Goal: Obtain resource: Obtain resource

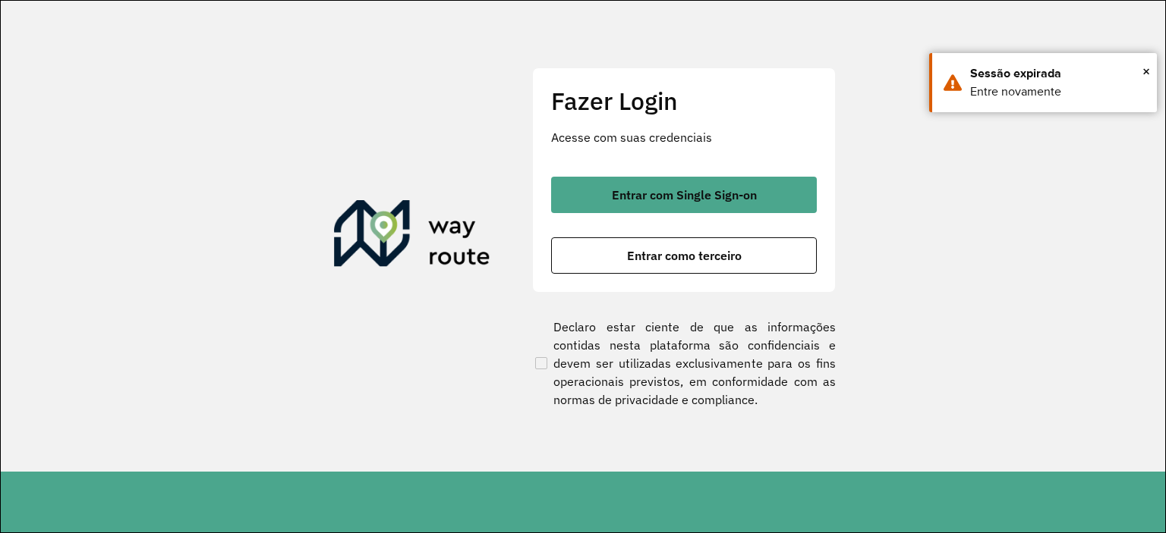
click at [664, 161] on div "Fazer Login Acesse com suas credenciais Entrar com Single Sign-on Entrar como t…" at bounding box center [684, 180] width 304 height 225
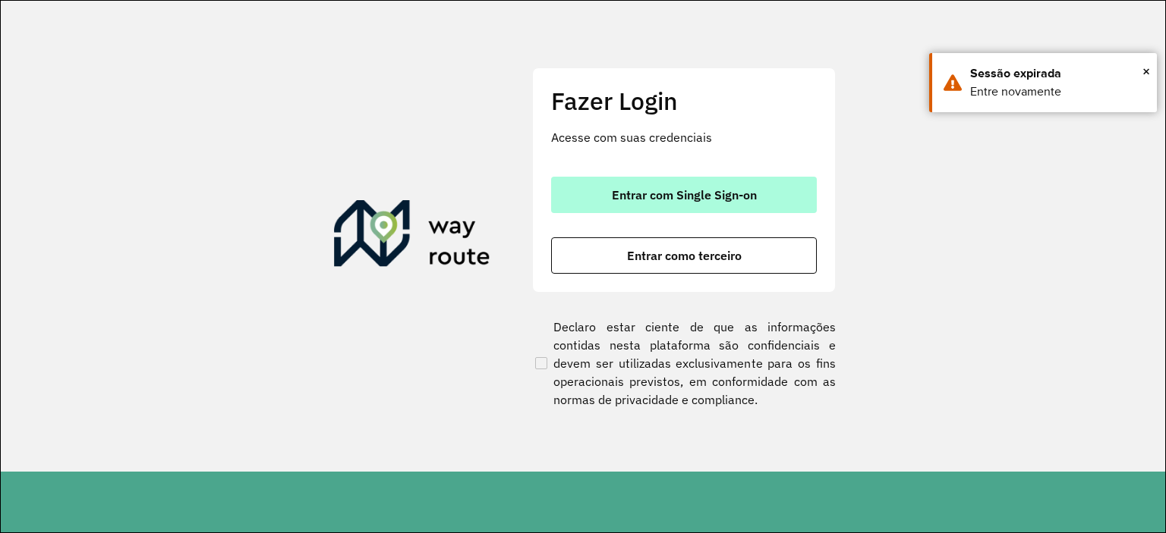
click at [670, 178] on button "Entrar com Single Sign-on" at bounding box center [684, 195] width 266 height 36
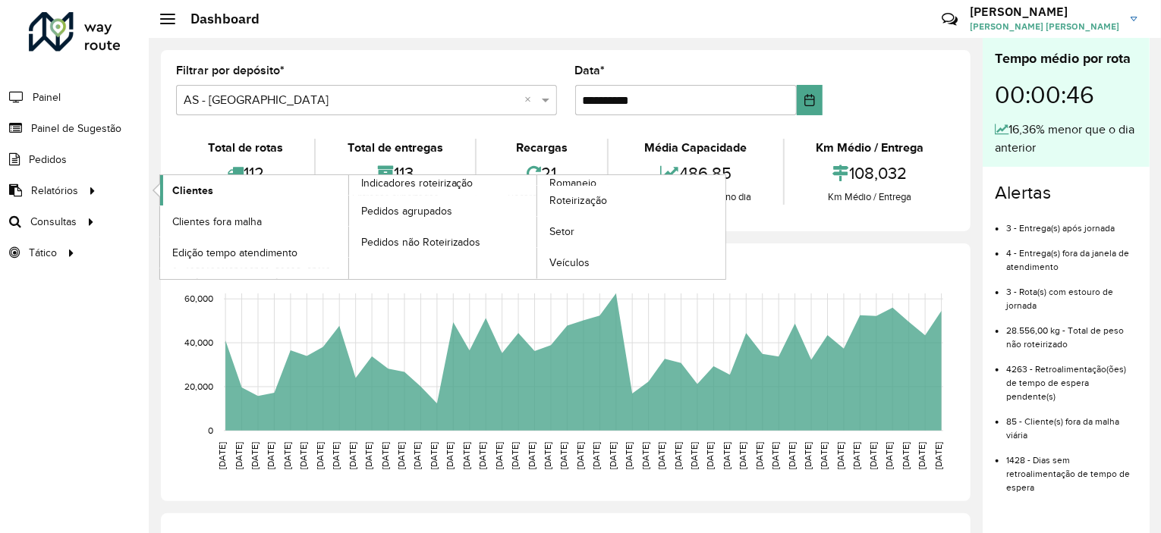
click at [182, 190] on span "Clientes" at bounding box center [192, 191] width 41 height 16
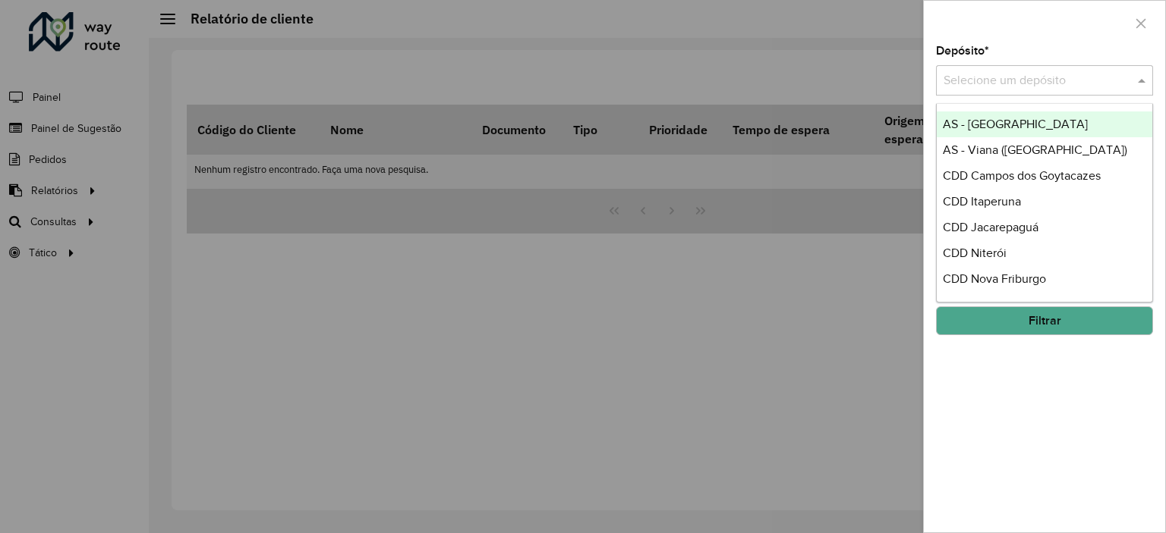
click at [985, 72] on input "text" at bounding box center [1029, 81] width 172 height 18
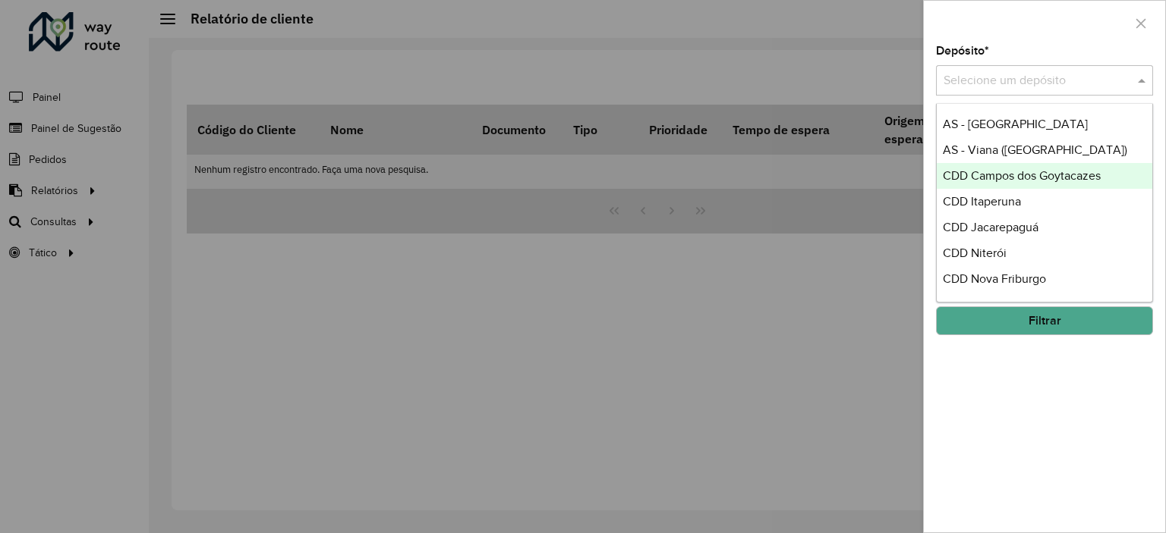
click at [980, 174] on span "CDD Campos dos Goytacazes" at bounding box center [1022, 175] width 158 height 13
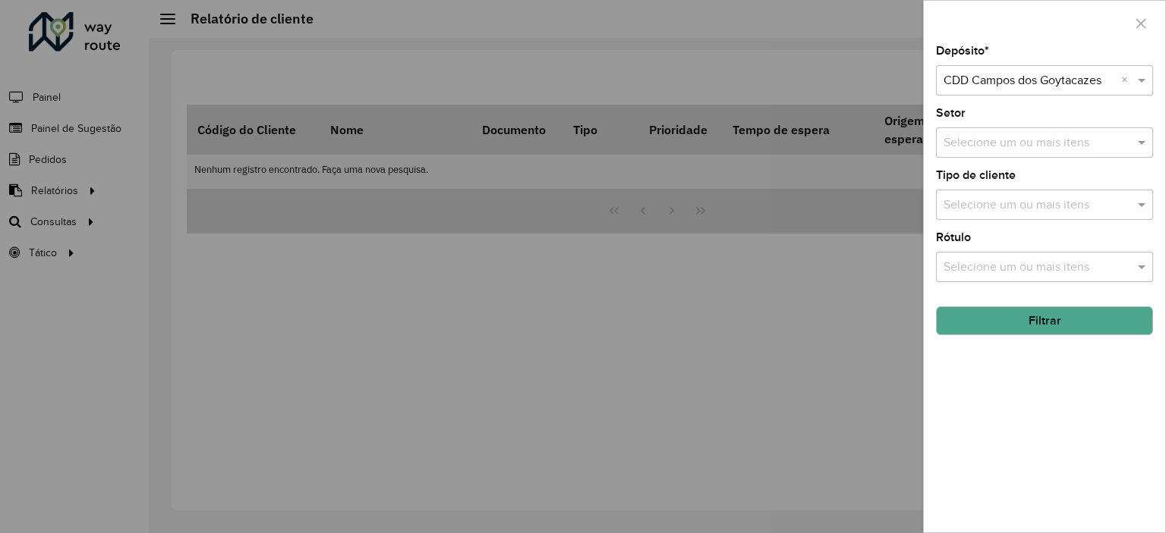
click at [1009, 146] on input "text" at bounding box center [1037, 143] width 194 height 18
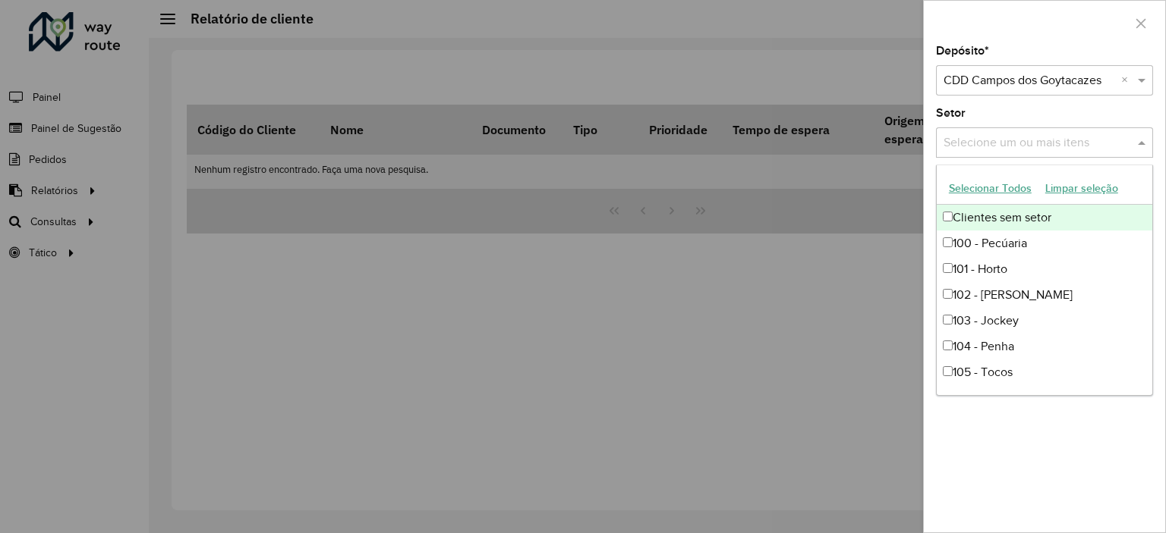
click at [993, 195] on button "Selecionar Todos" at bounding box center [990, 189] width 96 height 24
click at [976, 116] on div "Setor Selecione um ou mais itens 28 itens selecionados ×" at bounding box center [1044, 133] width 217 height 50
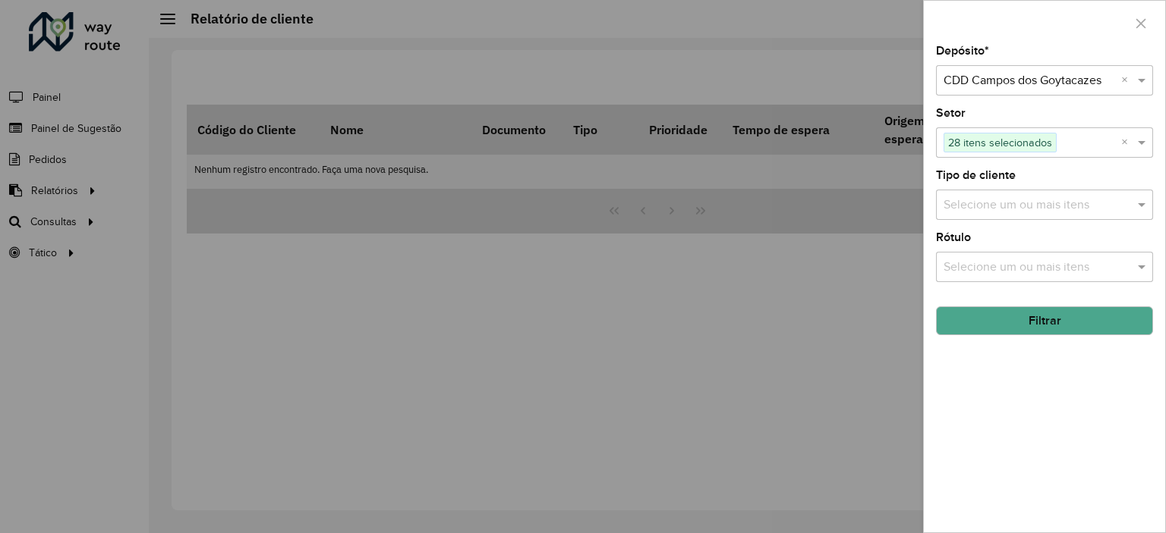
click at [993, 190] on div "Selecione um ou mais itens" at bounding box center [1044, 205] width 217 height 30
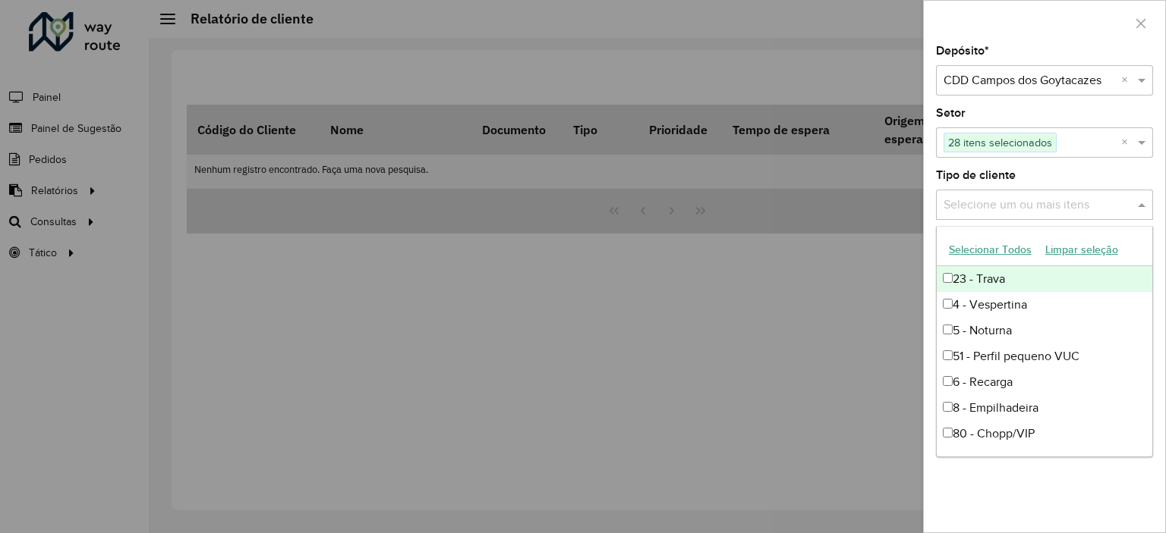
click at [1031, 166] on div "Depósito * Selecione um depósito × CDD [PERSON_NAME] dos Goytacazes × Setor Sel…" at bounding box center [1044, 289] width 241 height 487
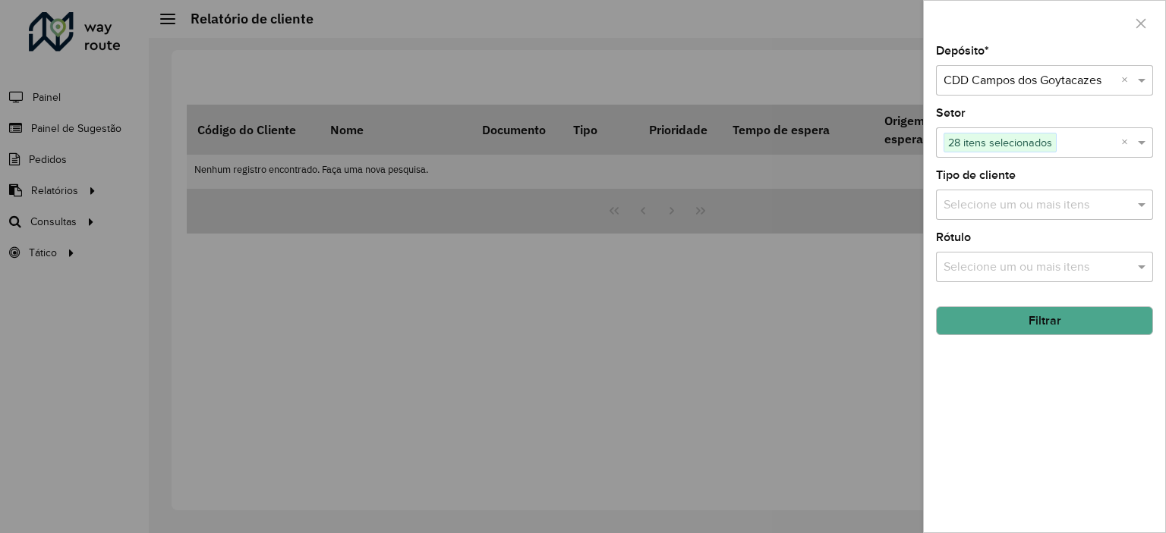
click at [988, 261] on input "text" at bounding box center [1037, 268] width 194 height 18
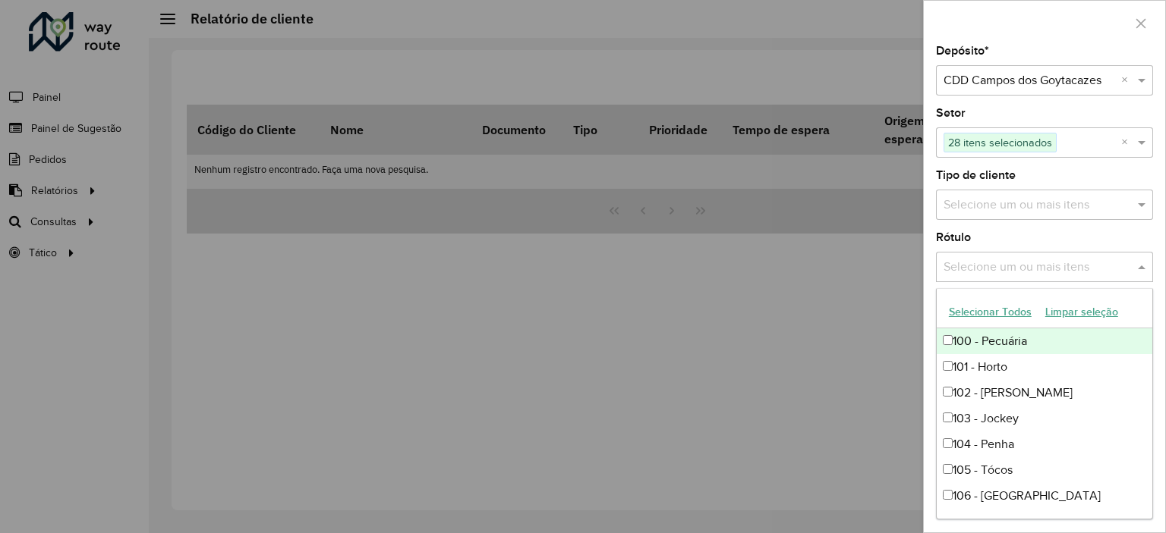
click at [1007, 242] on div "Rótulo Selecione um ou mais itens" at bounding box center [1044, 257] width 217 height 50
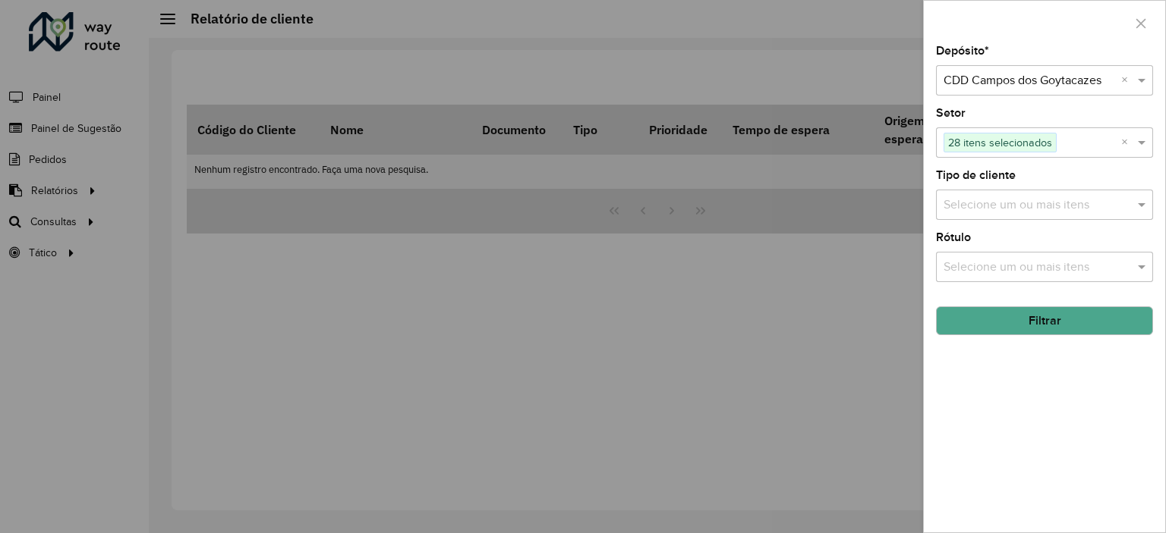
click at [1034, 323] on button "Filtrar" at bounding box center [1044, 321] width 217 height 29
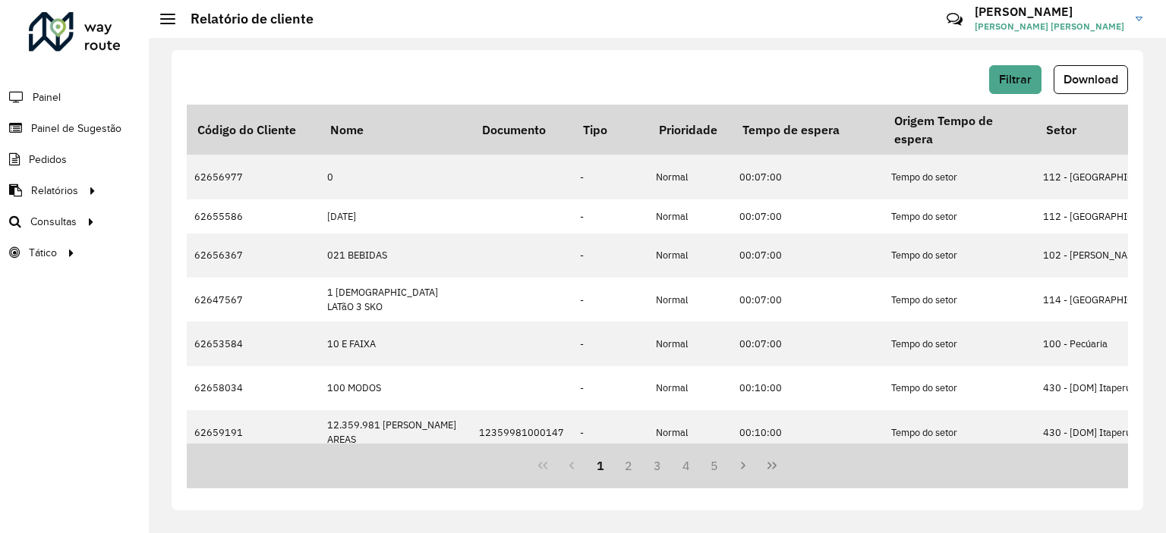
click at [1050, 90] on div "Filtrar Download" at bounding box center [657, 79] width 941 height 29
click at [1065, 74] on span "Download" at bounding box center [1090, 79] width 55 height 13
click at [1011, 80] on span "Filtrar" at bounding box center [1015, 79] width 33 height 13
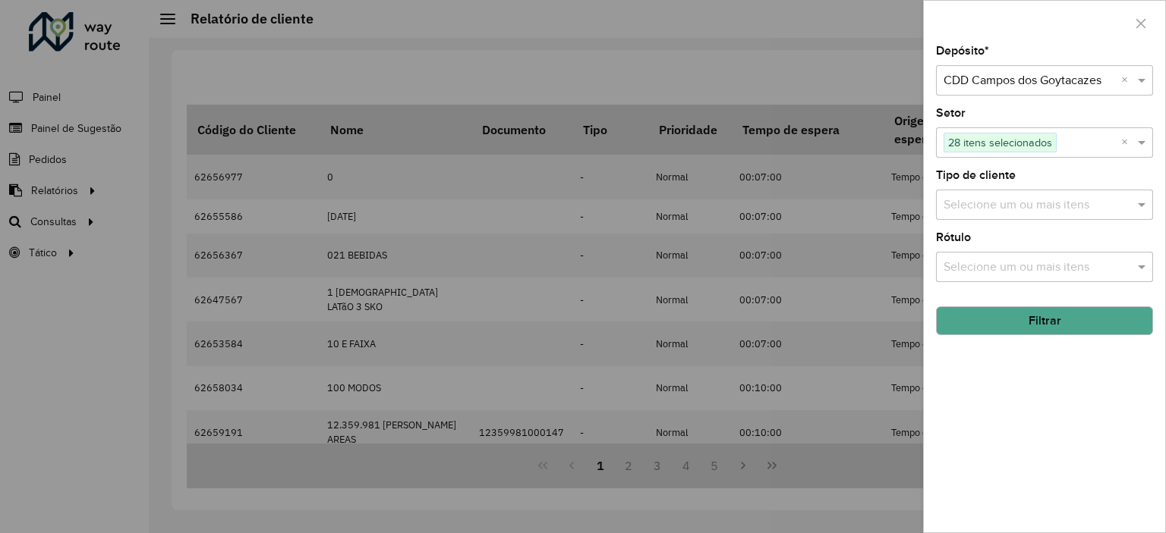
click at [1011, 62] on div "Depósito * Selecione um depósito × CDD [PERSON_NAME] dos Goytacazes ×" at bounding box center [1044, 71] width 217 height 50
click at [1008, 82] on input "text" at bounding box center [1029, 81] width 172 height 18
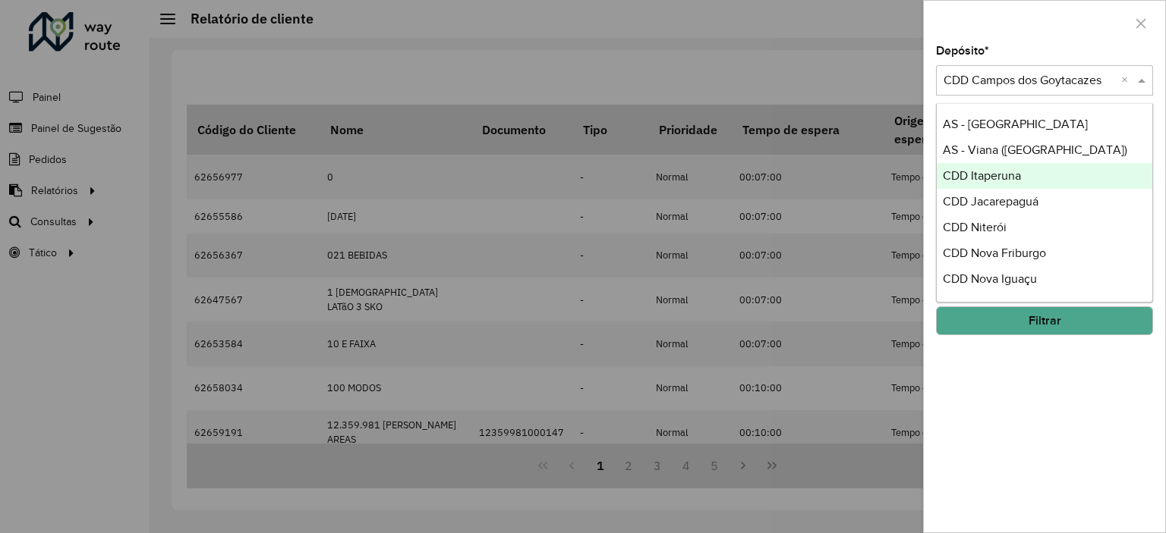
click at [848, 23] on div at bounding box center [583, 266] width 1166 height 533
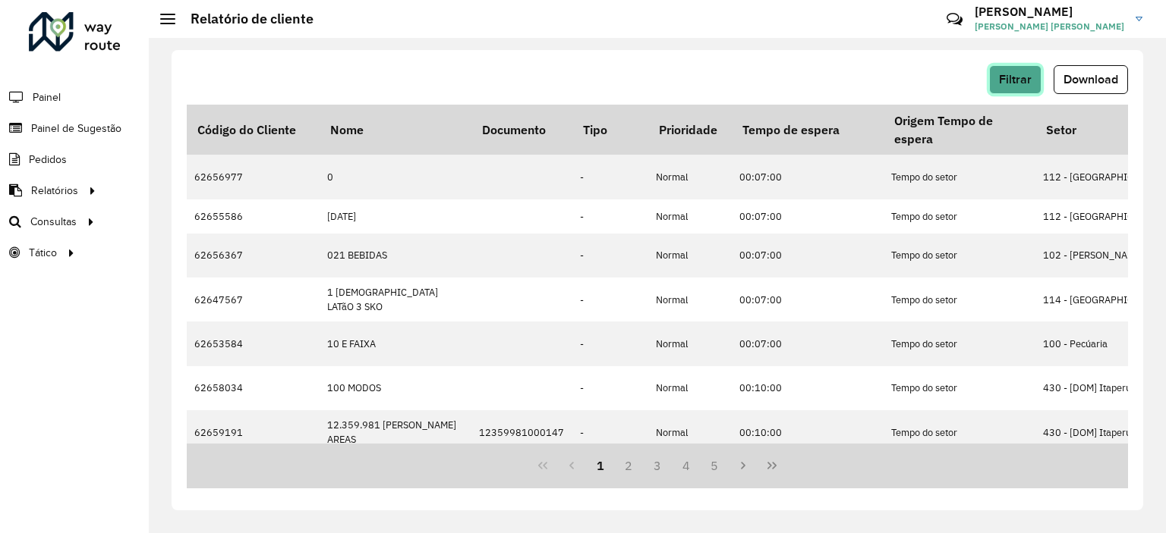
click at [1024, 76] on span "Filtrar" at bounding box center [1015, 79] width 33 height 13
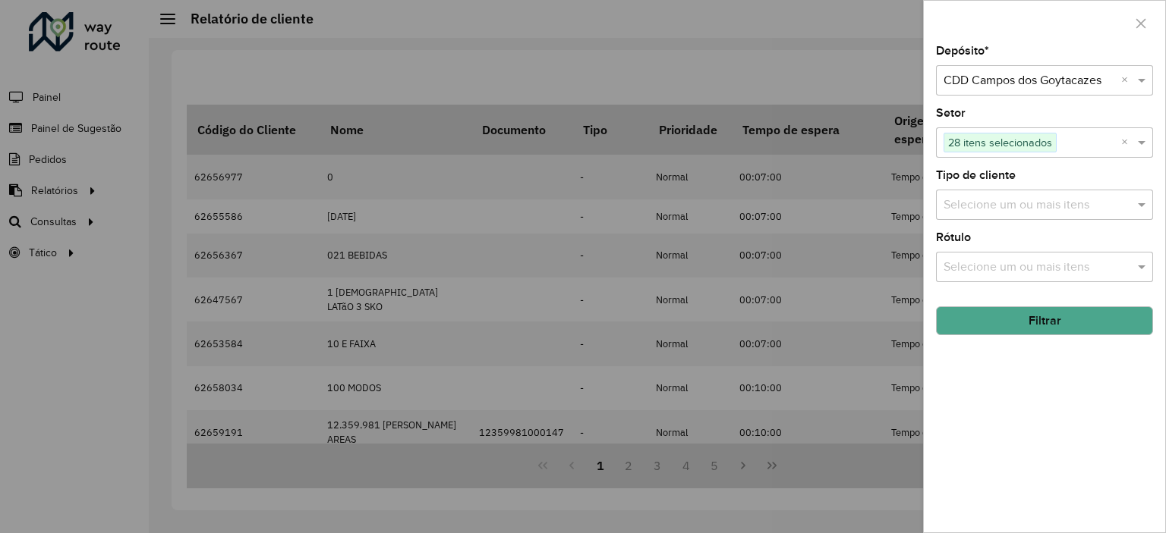
click at [1067, 85] on input "text" at bounding box center [1029, 81] width 172 height 18
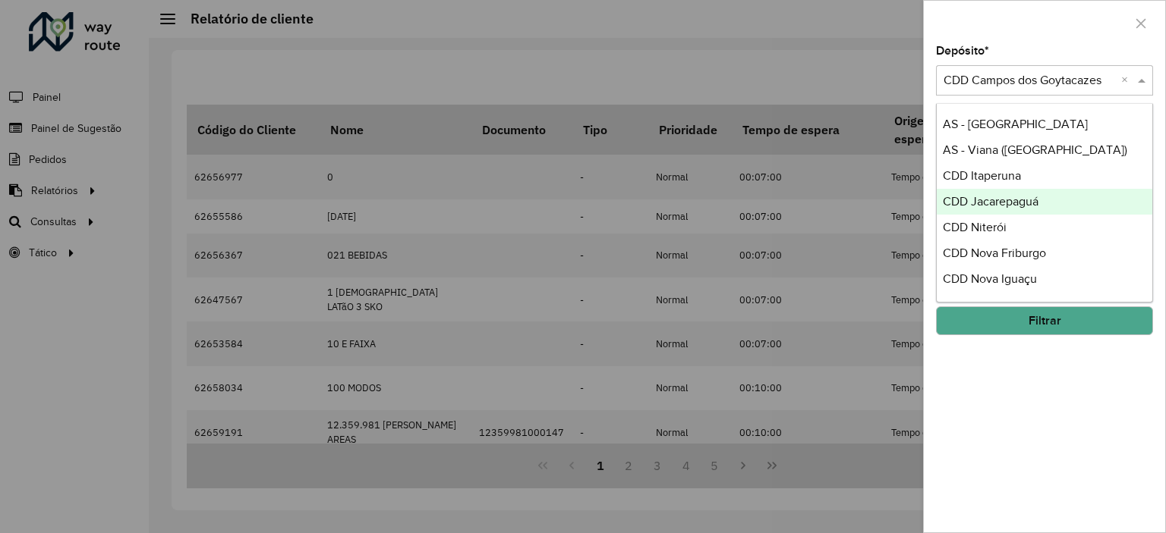
click at [1006, 200] on span "CDD Jacarepaguá" at bounding box center [991, 201] width 96 height 13
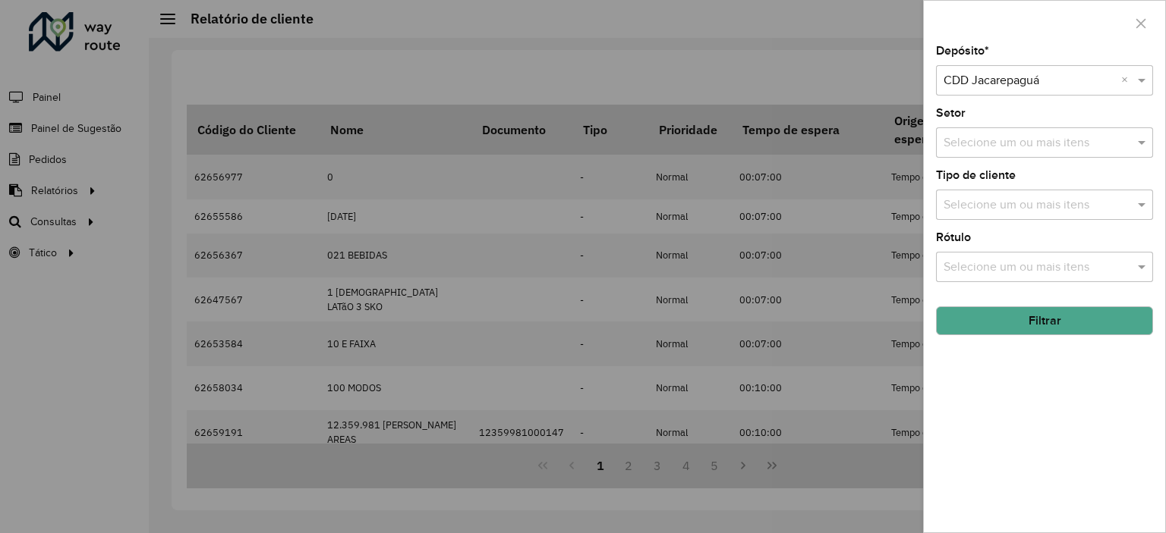
click at [975, 144] on input "text" at bounding box center [1037, 143] width 194 height 18
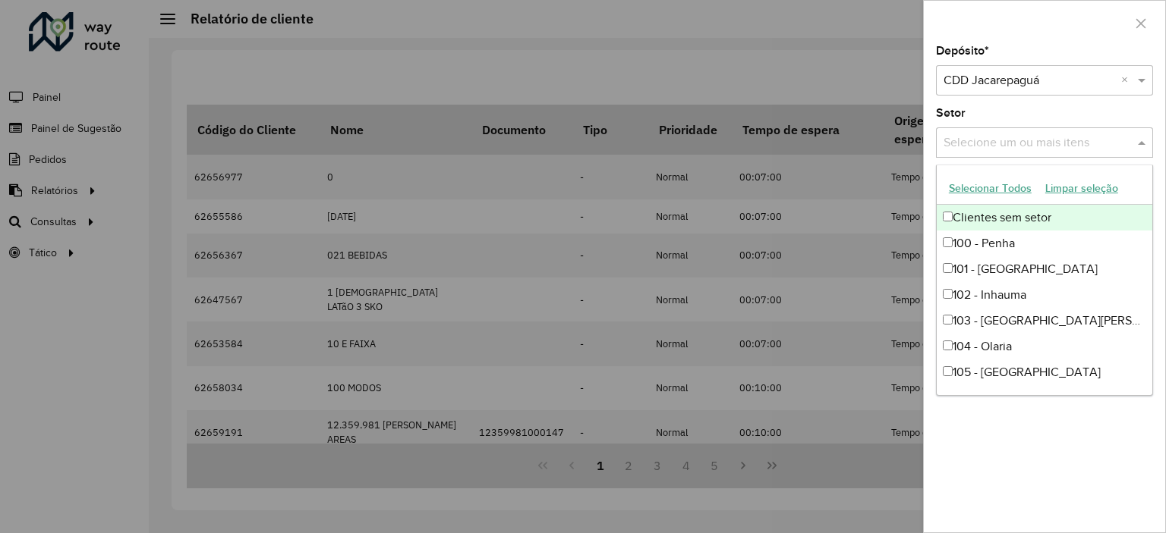
click at [968, 190] on button "Selecionar Todos" at bounding box center [990, 189] width 96 height 24
click at [999, 111] on div "Setor Selecione um ou mais itens 110 itens selecionados ×" at bounding box center [1044, 133] width 217 height 50
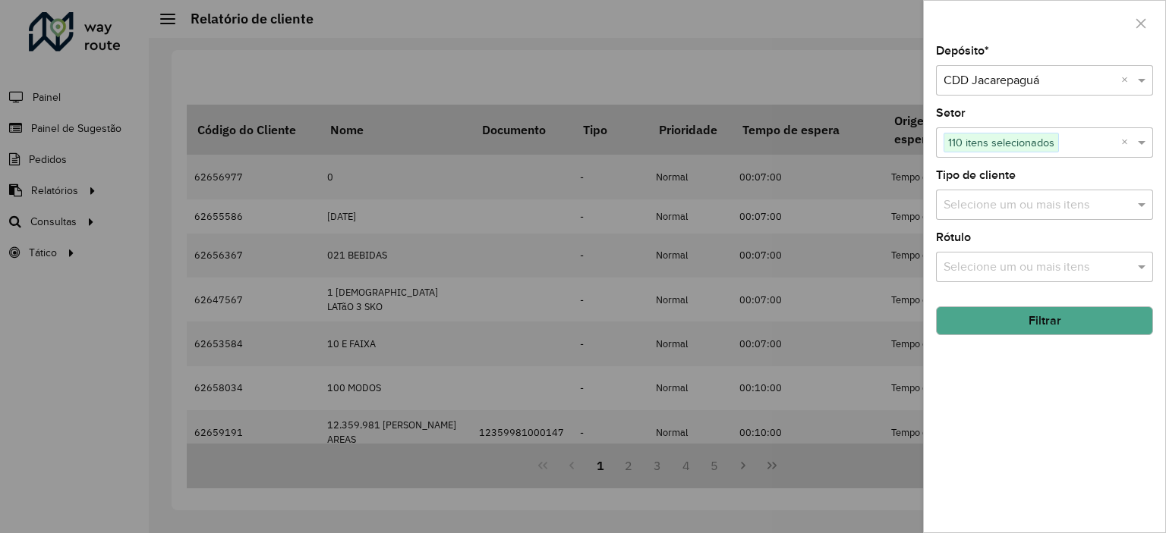
click at [1030, 336] on div "Depósito * Selecione um depósito × CDD Jacarepaguá × Setor Selecione um ou mais…" at bounding box center [1044, 289] width 241 height 487
click at [1024, 332] on button "Filtrar" at bounding box center [1044, 321] width 217 height 29
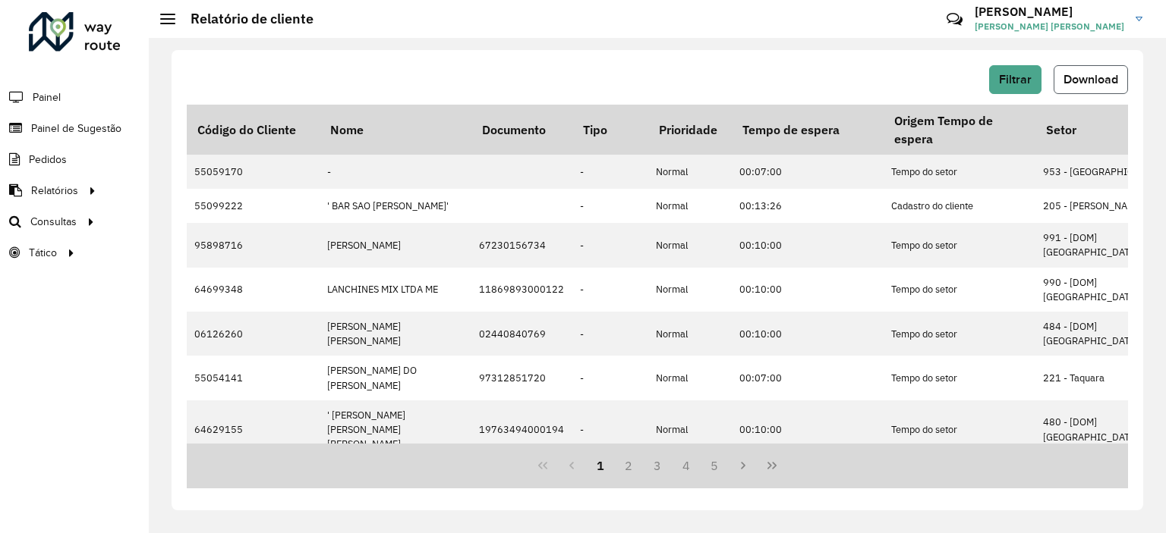
click at [1084, 84] on span "Download" at bounding box center [1090, 79] width 55 height 13
click at [996, 80] on button "Filtrar" at bounding box center [1015, 79] width 52 height 29
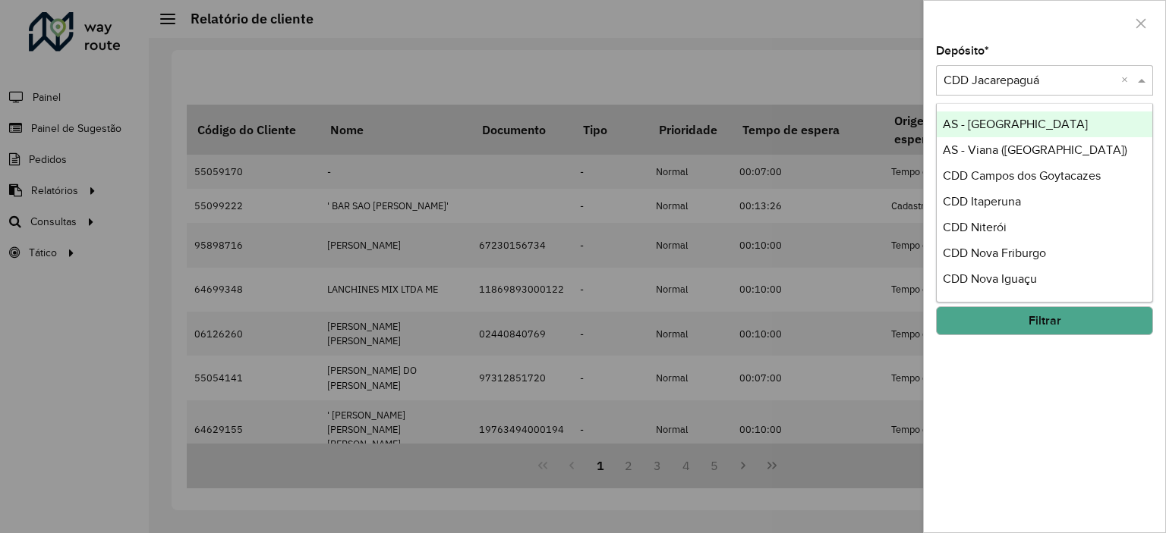
click at [1030, 78] on input "text" at bounding box center [1029, 81] width 172 height 18
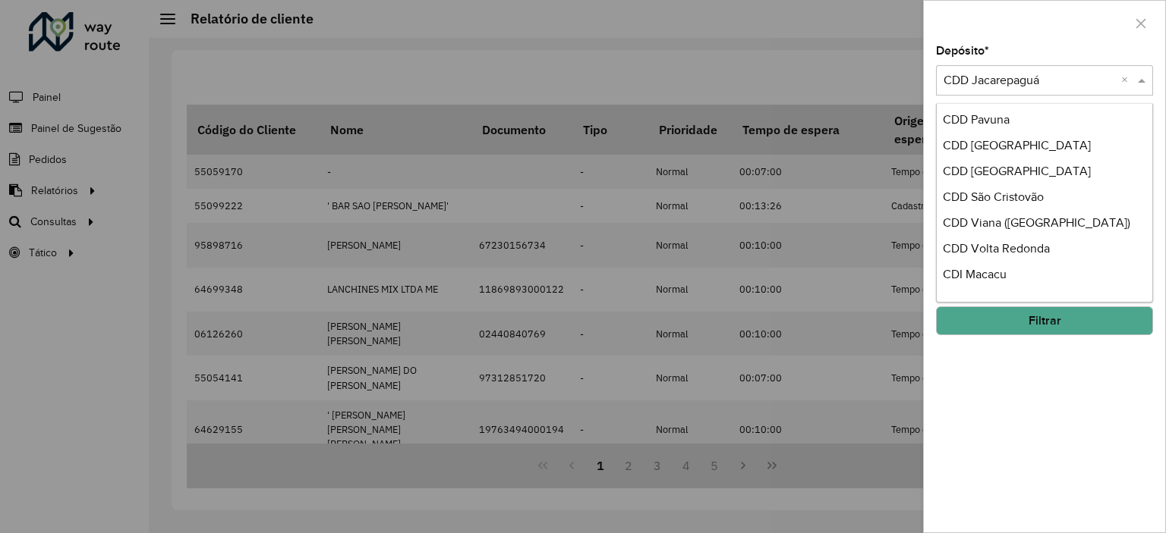
scroll to position [205, 0]
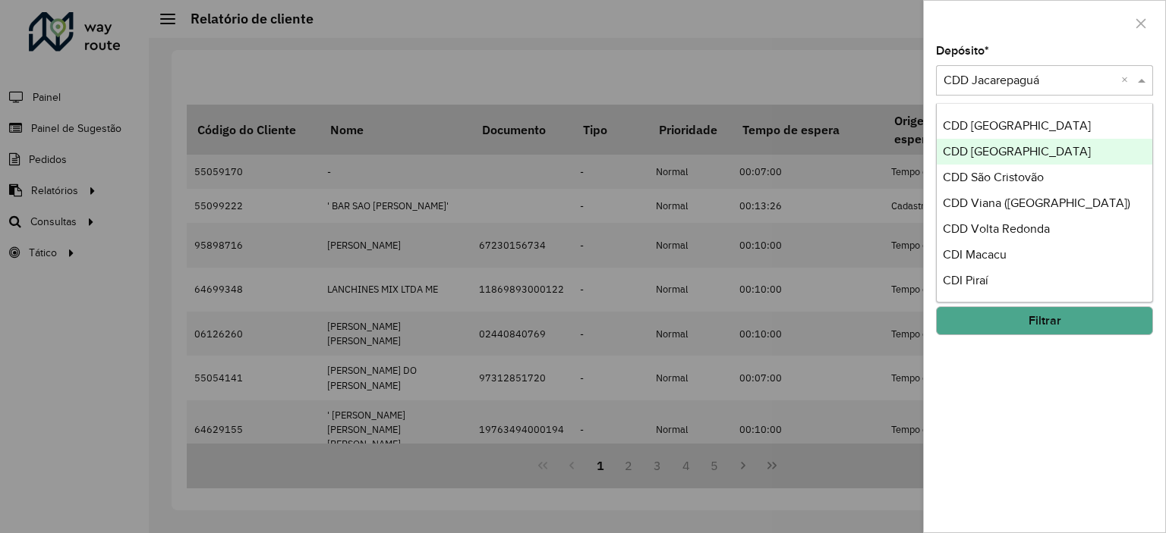
click at [1002, 145] on span "CDD [GEOGRAPHIC_DATA]" at bounding box center [1017, 151] width 148 height 13
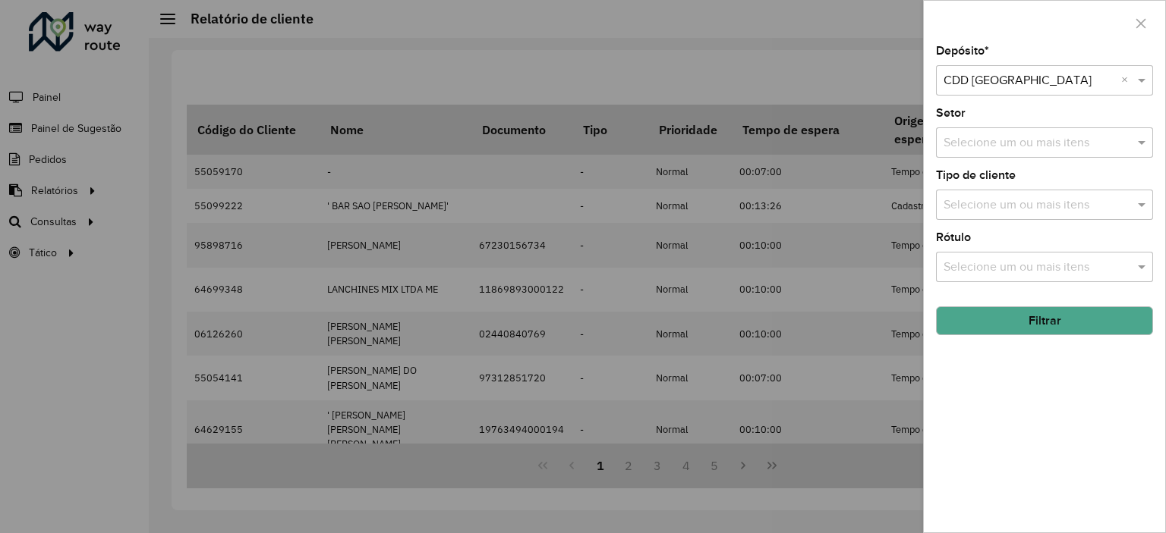
click at [995, 139] on input "text" at bounding box center [1037, 143] width 194 height 18
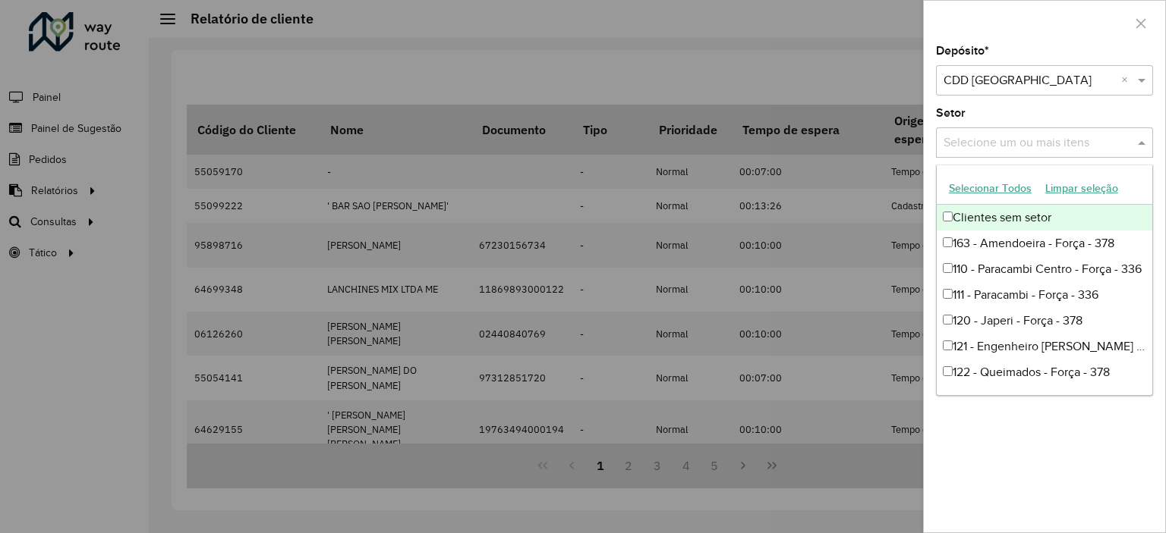
click at [977, 185] on button "Selecionar Todos" at bounding box center [990, 189] width 96 height 24
click at [1012, 102] on div "Depósito * Selecione um depósito × CDD [GEOGRAPHIC_DATA] × Setor Selecione um o…" at bounding box center [1044, 289] width 241 height 487
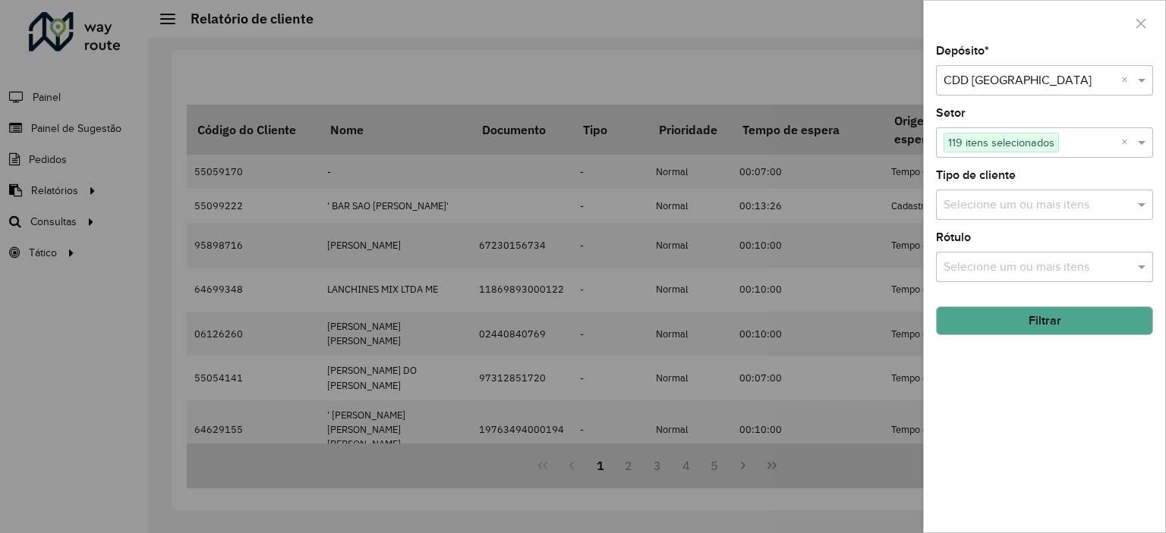
click at [1030, 310] on button "Filtrar" at bounding box center [1044, 321] width 217 height 29
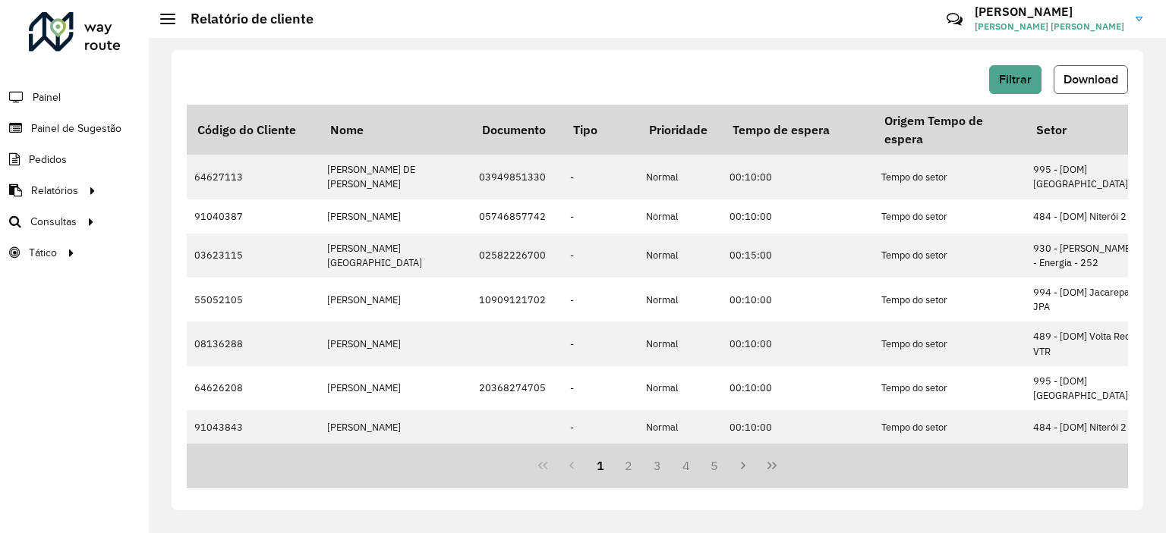
click at [1078, 78] on span "Download" at bounding box center [1090, 79] width 55 height 13
click at [1015, 77] on span "Filtrar" at bounding box center [1015, 79] width 33 height 13
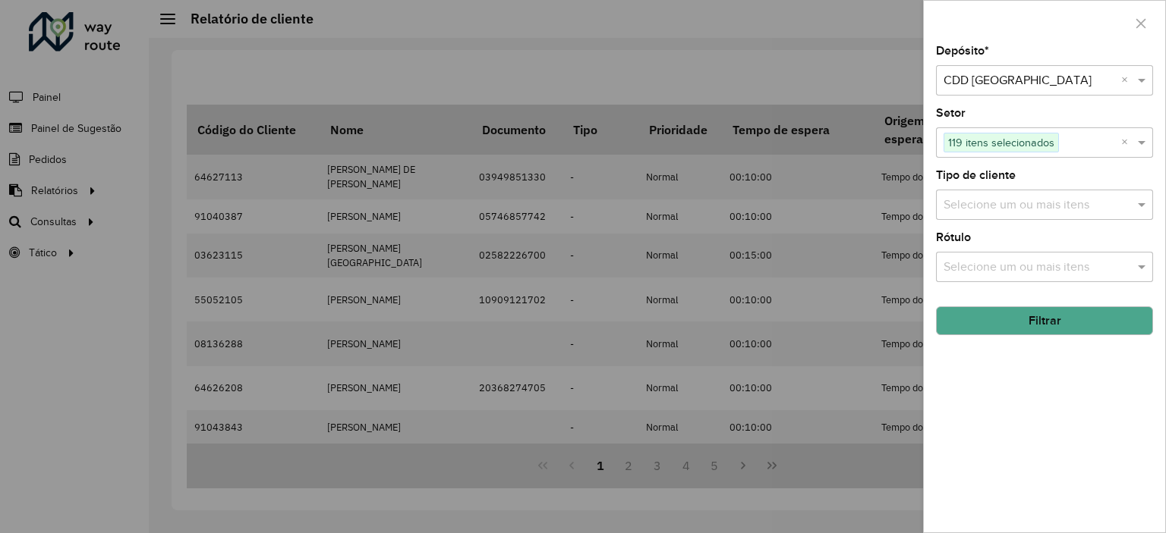
click at [996, 65] on div "Selecione um depósito × CDD [GEOGRAPHIC_DATA] ×" at bounding box center [1044, 80] width 217 height 30
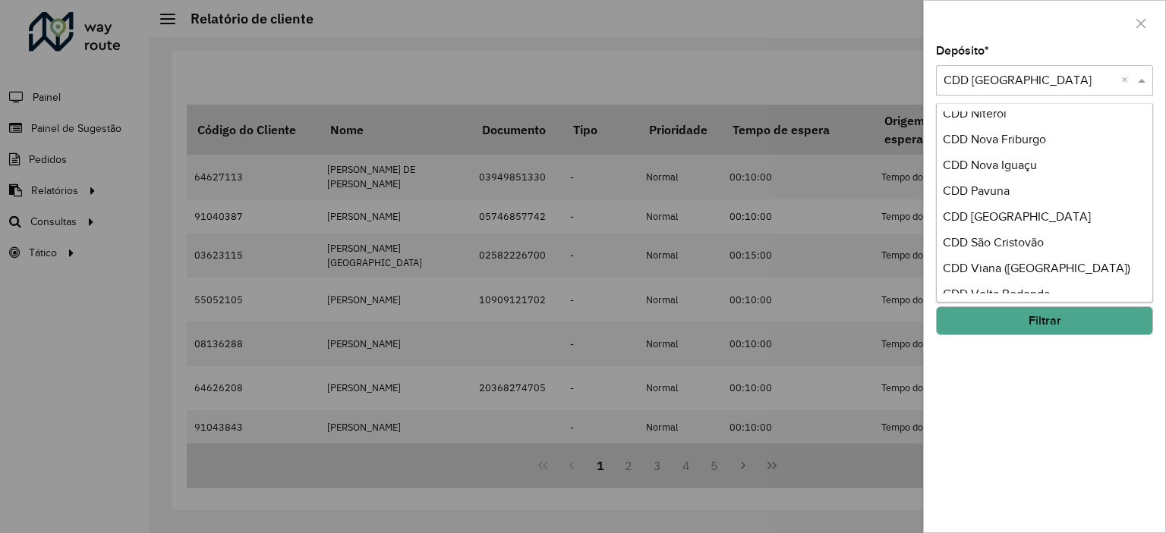
scroll to position [143, 0]
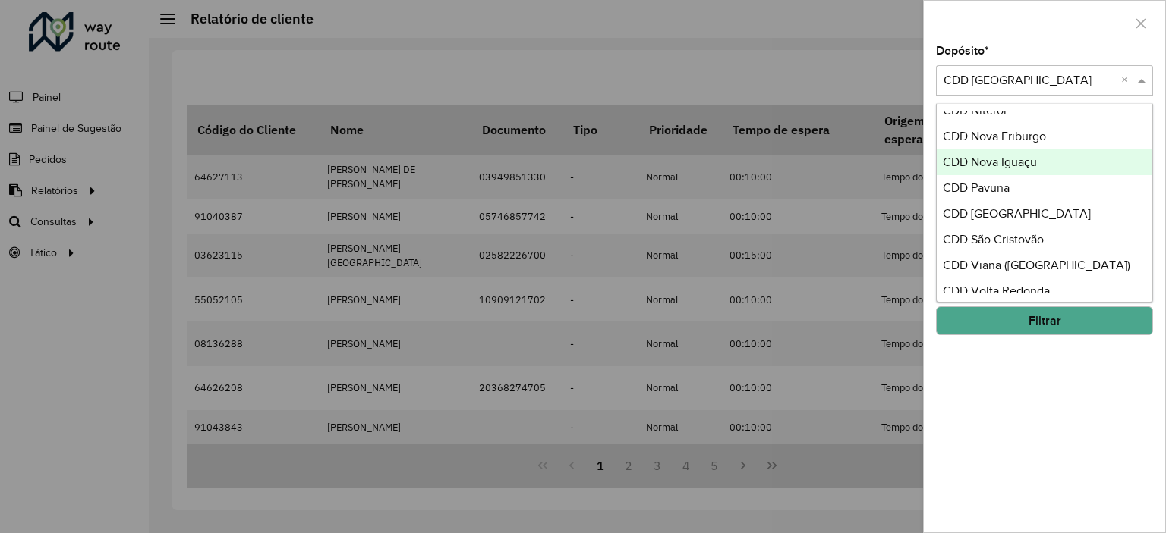
click at [986, 163] on span "CDD Nova Iguaçu" at bounding box center [990, 162] width 94 height 13
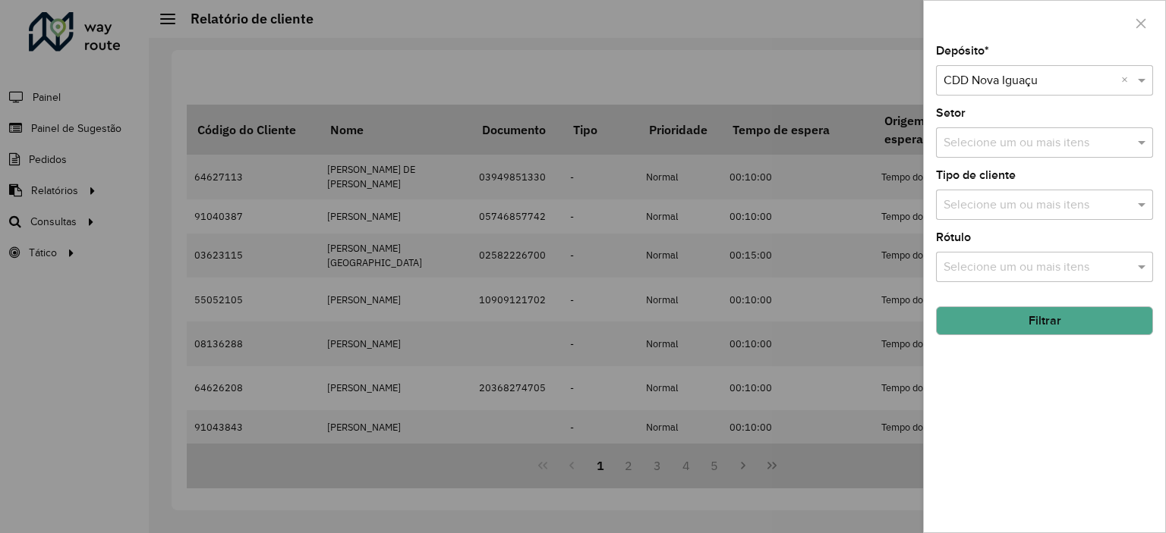
click at [1036, 318] on button "Filtrar" at bounding box center [1044, 321] width 217 height 29
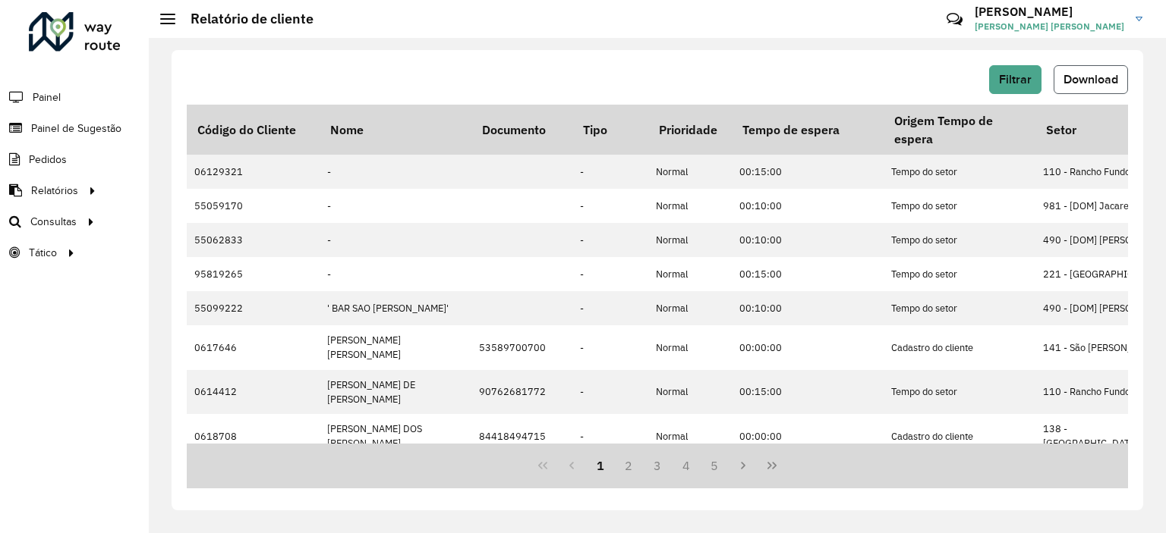
click at [1069, 87] on button "Download" at bounding box center [1090, 79] width 74 height 29
click at [1028, 77] on span "Filtrar" at bounding box center [1015, 79] width 33 height 13
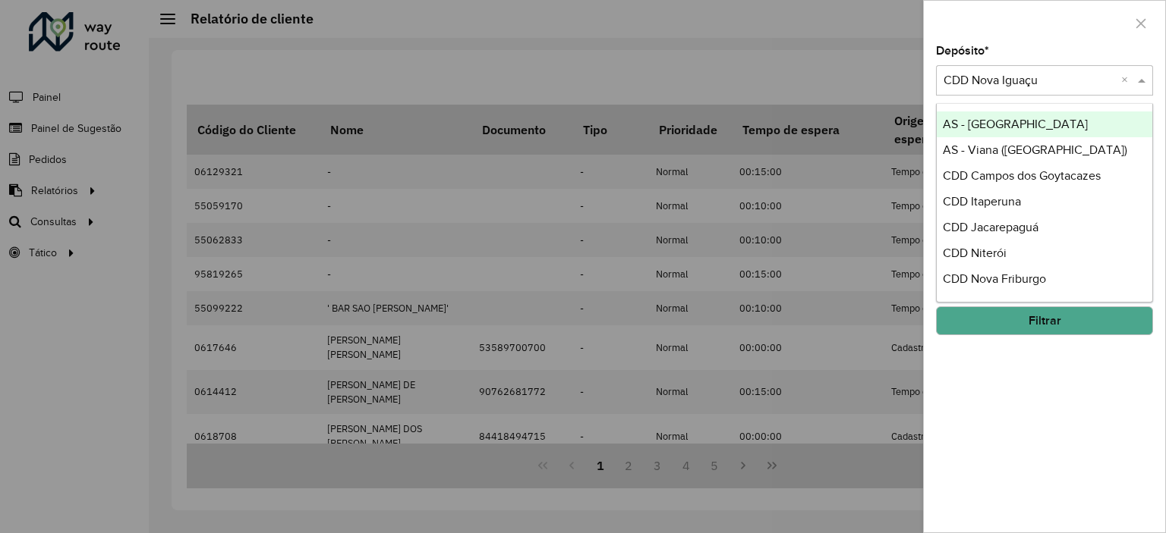
click at [1010, 82] on input "text" at bounding box center [1029, 81] width 172 height 18
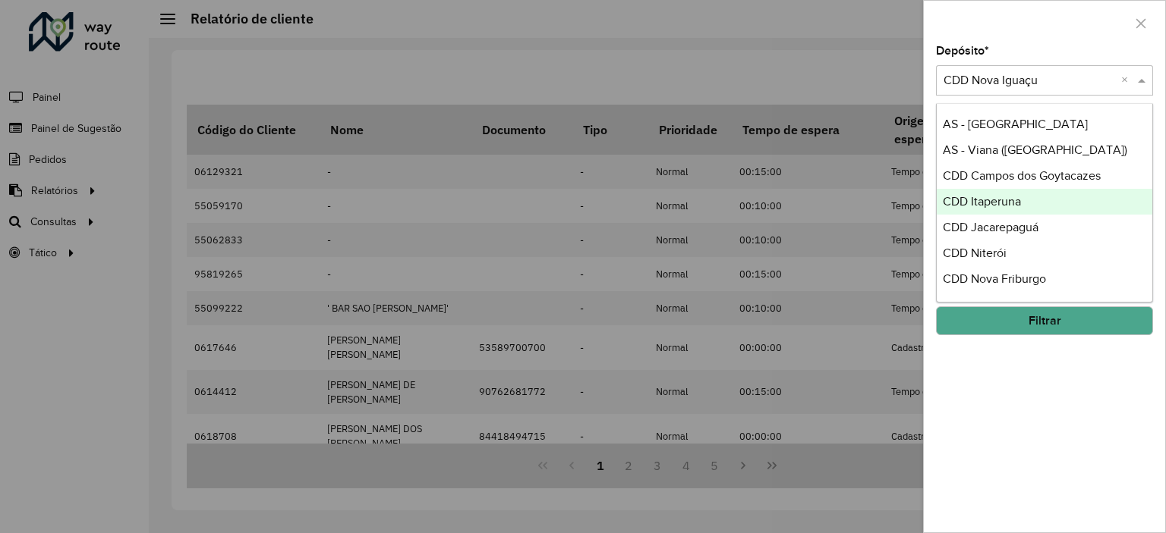
scroll to position [205, 0]
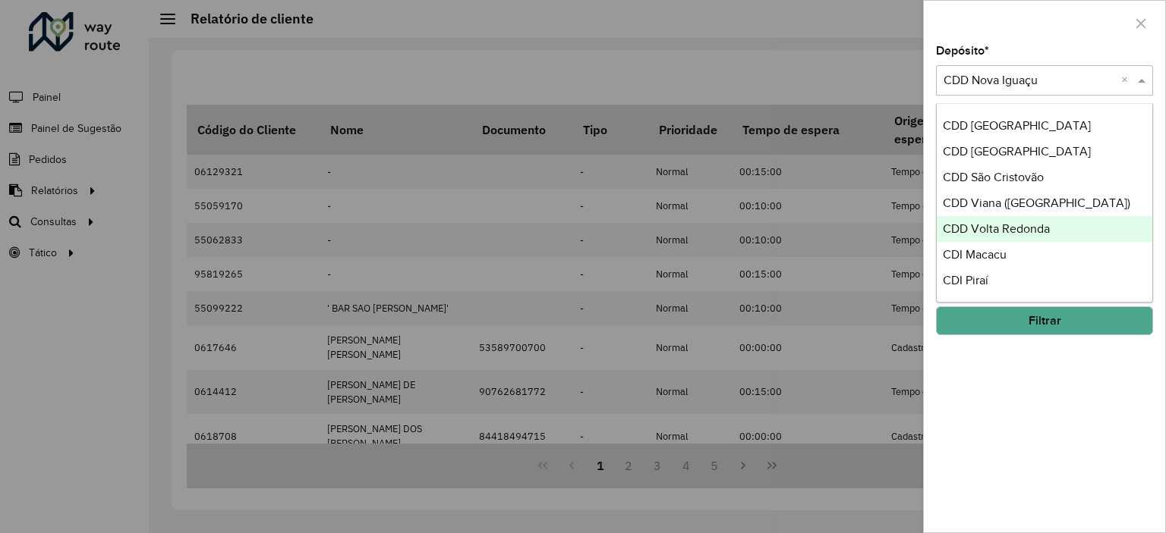
click at [1001, 237] on div "CDD Volta Redonda" at bounding box center [1044, 229] width 216 height 26
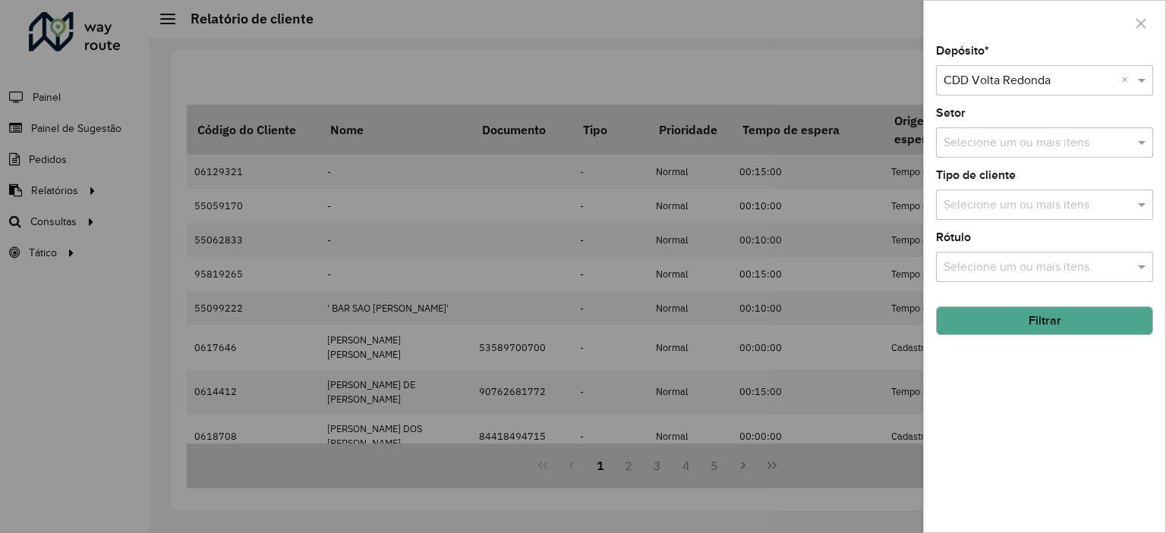
click at [1003, 321] on button "Filtrar" at bounding box center [1044, 321] width 217 height 29
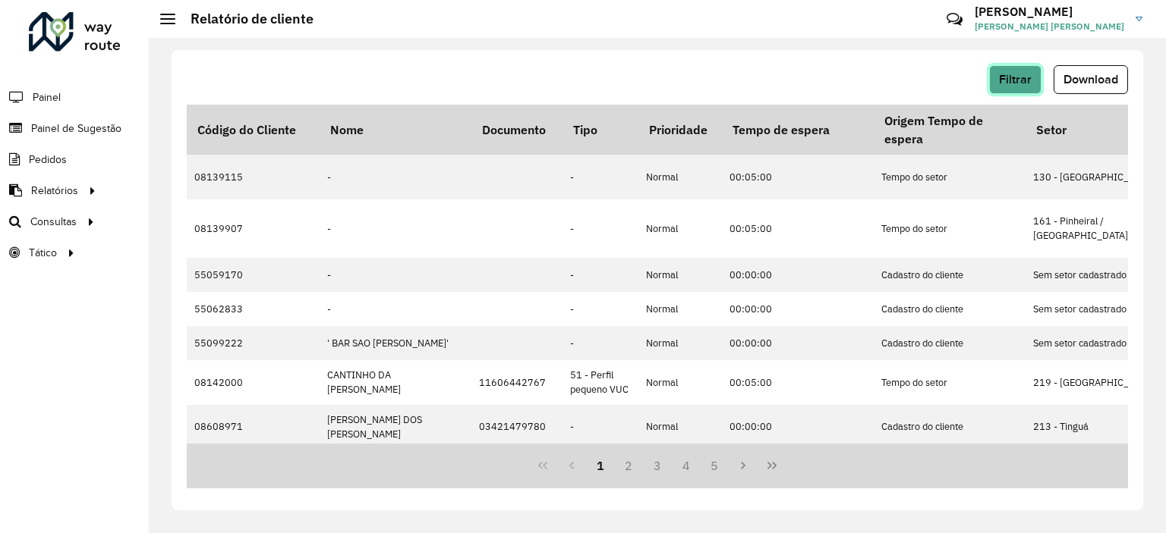
click at [1007, 74] on span "Filtrar" at bounding box center [1015, 79] width 33 height 13
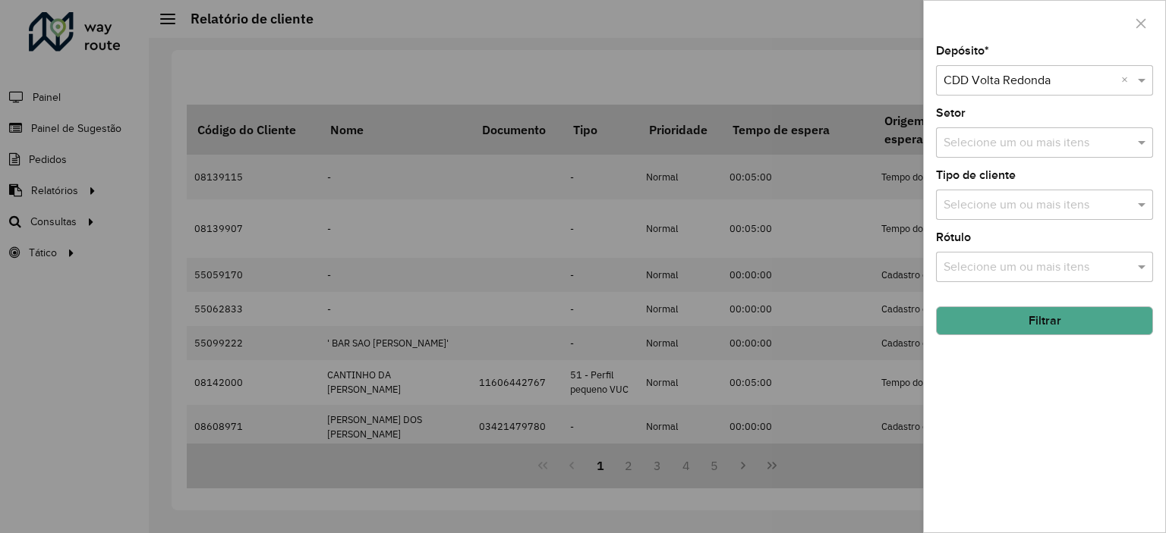
click at [1033, 152] on div "Selecione um ou mais itens" at bounding box center [1044, 142] width 217 height 30
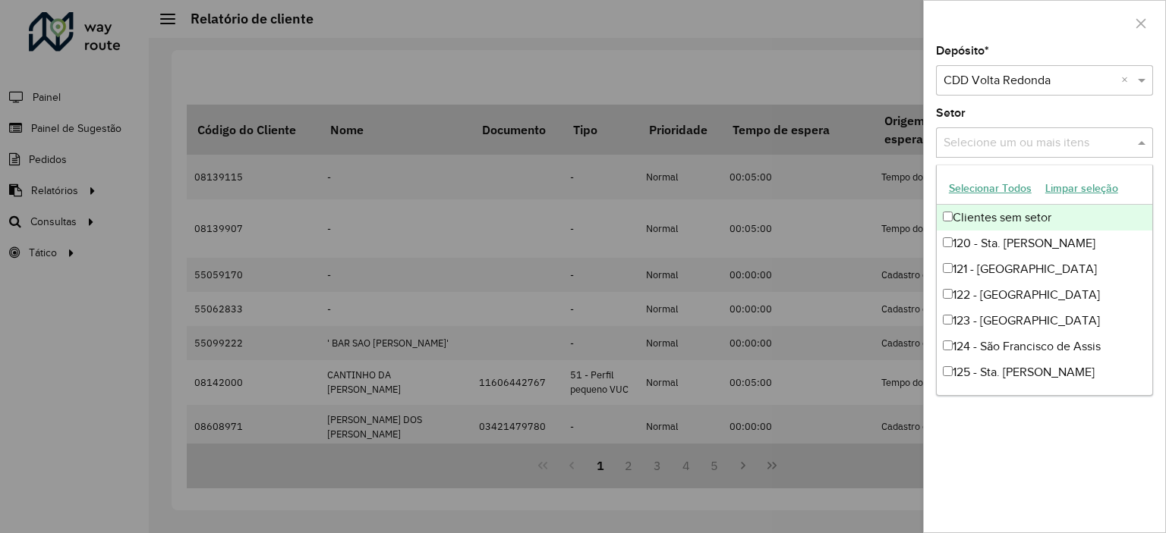
click at [990, 181] on button "Selecionar Todos" at bounding box center [990, 189] width 96 height 24
click at [1006, 112] on div "Setor Selecione um ou mais itens 49 itens selecionados ×" at bounding box center [1044, 133] width 217 height 50
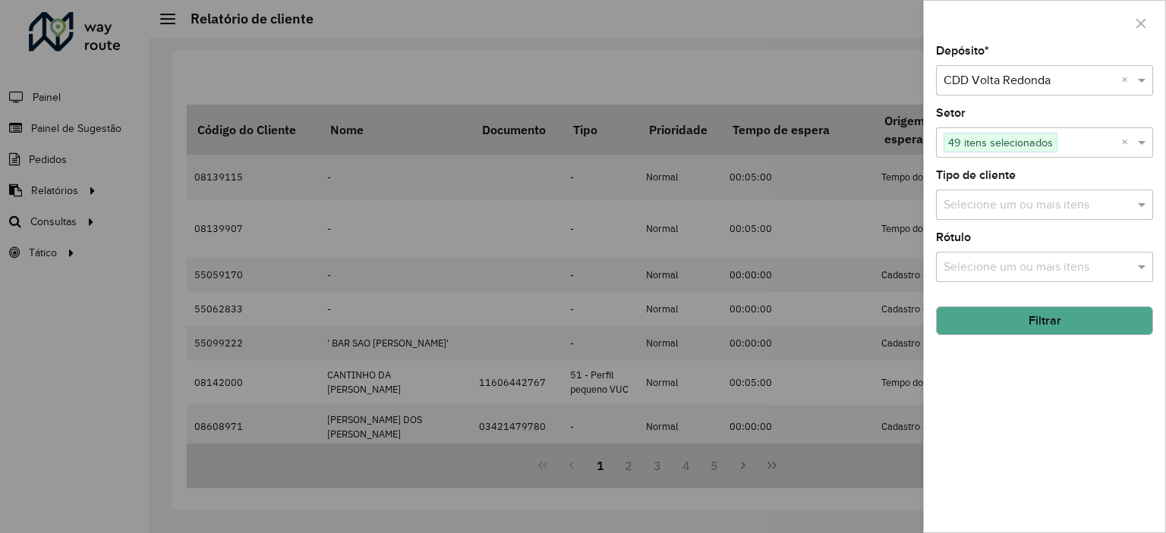
click at [1027, 313] on button "Filtrar" at bounding box center [1044, 321] width 217 height 29
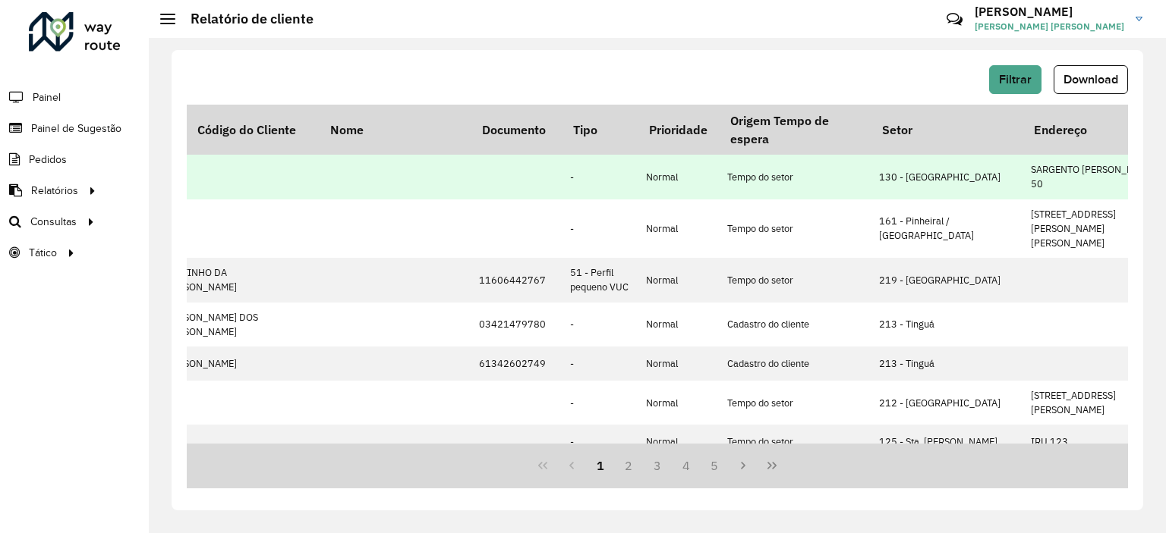
scroll to position [0, 0]
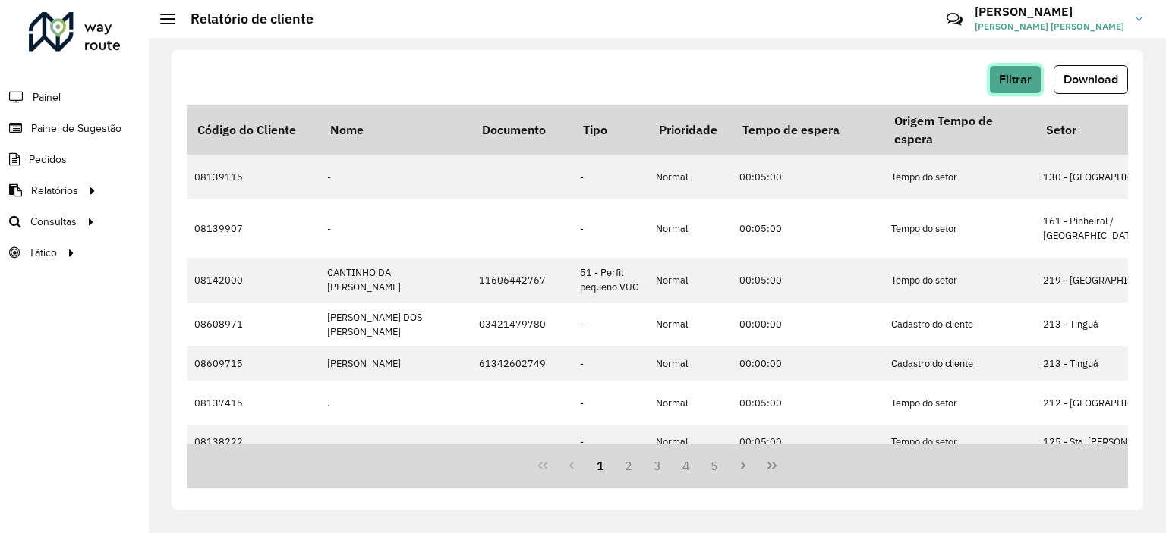
click at [1014, 80] on span "Filtrar" at bounding box center [1015, 79] width 33 height 13
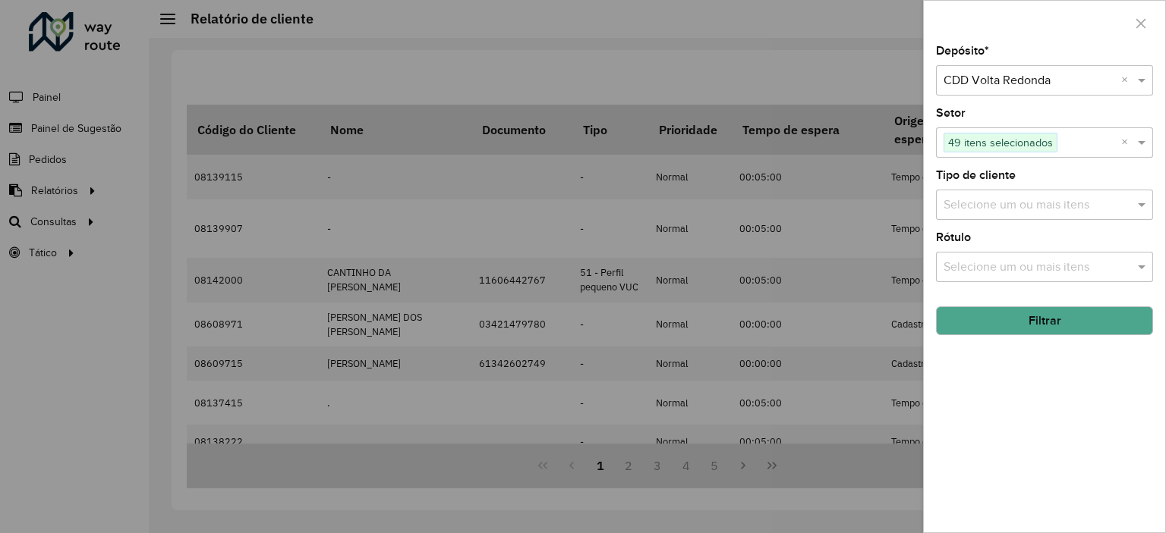
click at [857, 90] on div at bounding box center [583, 266] width 1166 height 533
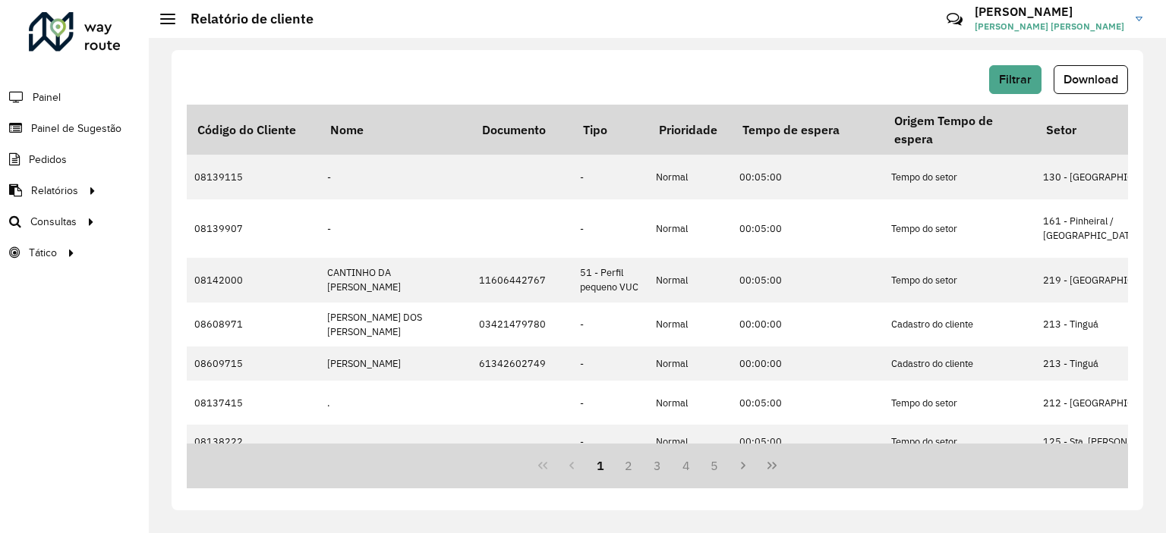
click at [1103, 64] on div "Filtrar Download Código do Cliente Nome Documento Tipo Prioridade Tempo de espe…" at bounding box center [657, 280] width 971 height 461
click at [1100, 91] on button "Download" at bounding box center [1090, 79] width 74 height 29
click at [805, 39] on div "Filtrar Download Código do Cliente Nome Documento Tipo Prioridade Tempo de espe…" at bounding box center [657, 286] width 1017 height 496
click at [1082, 73] on span "Download" at bounding box center [1090, 79] width 55 height 13
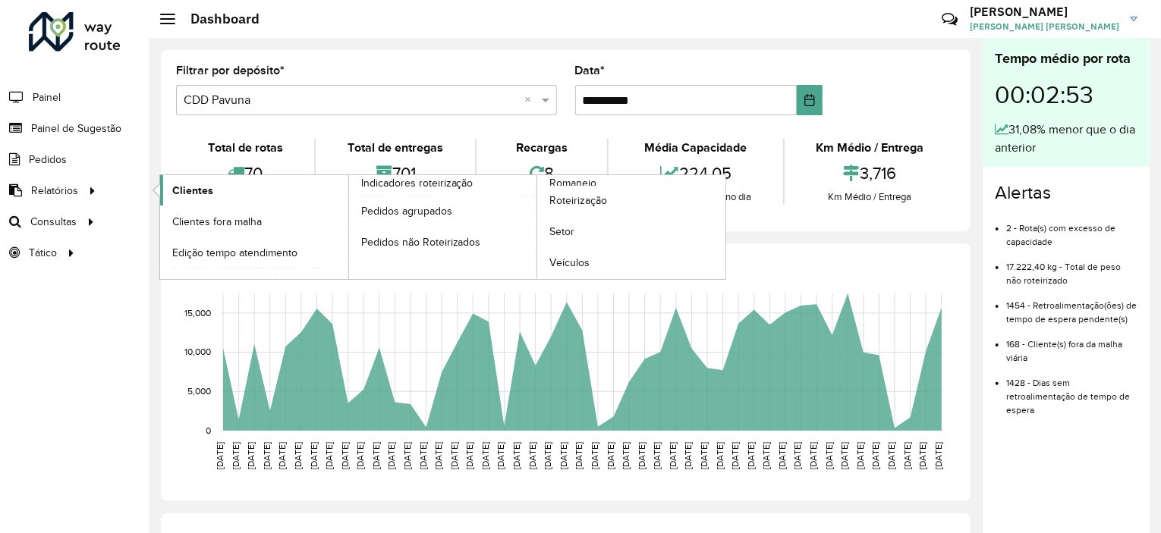
click at [190, 188] on span "Clientes" at bounding box center [192, 191] width 41 height 16
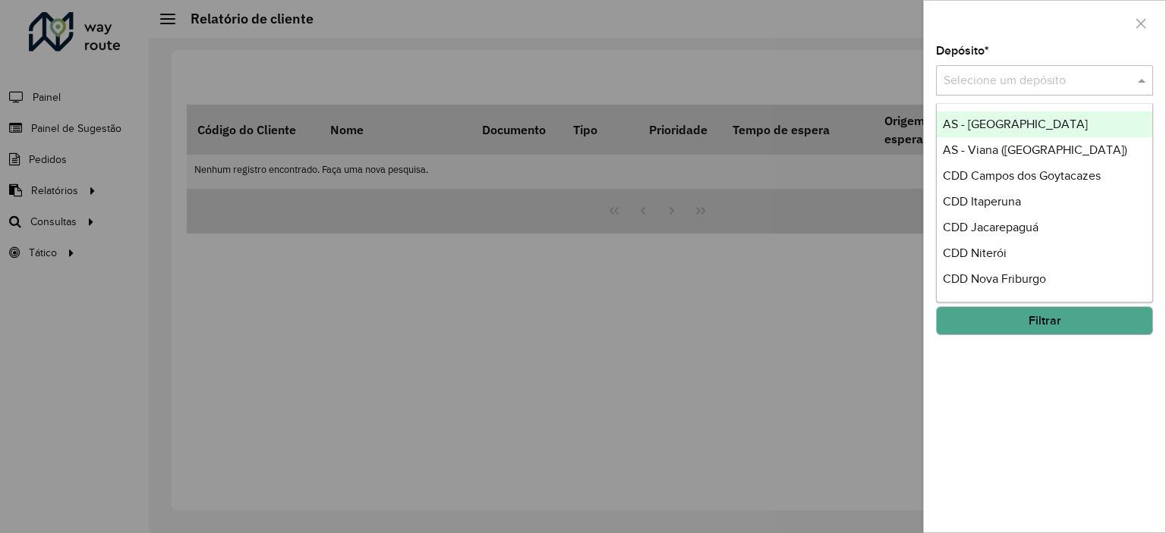
click at [990, 83] on input "text" at bounding box center [1029, 81] width 172 height 18
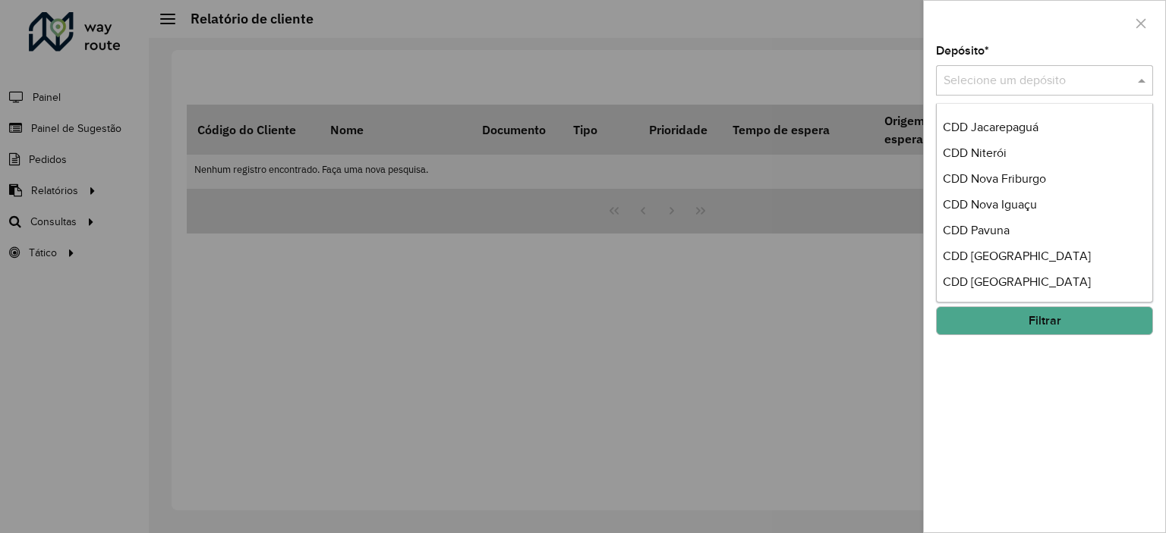
scroll to position [97, 0]
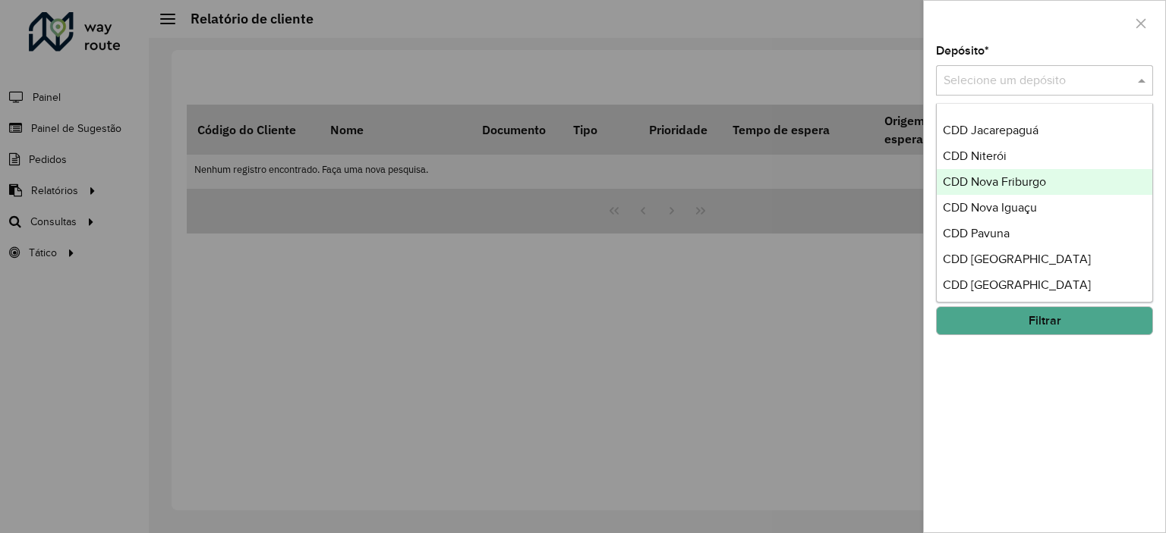
click at [981, 178] on span "CDD Nova Friburgo" at bounding box center [994, 181] width 103 height 13
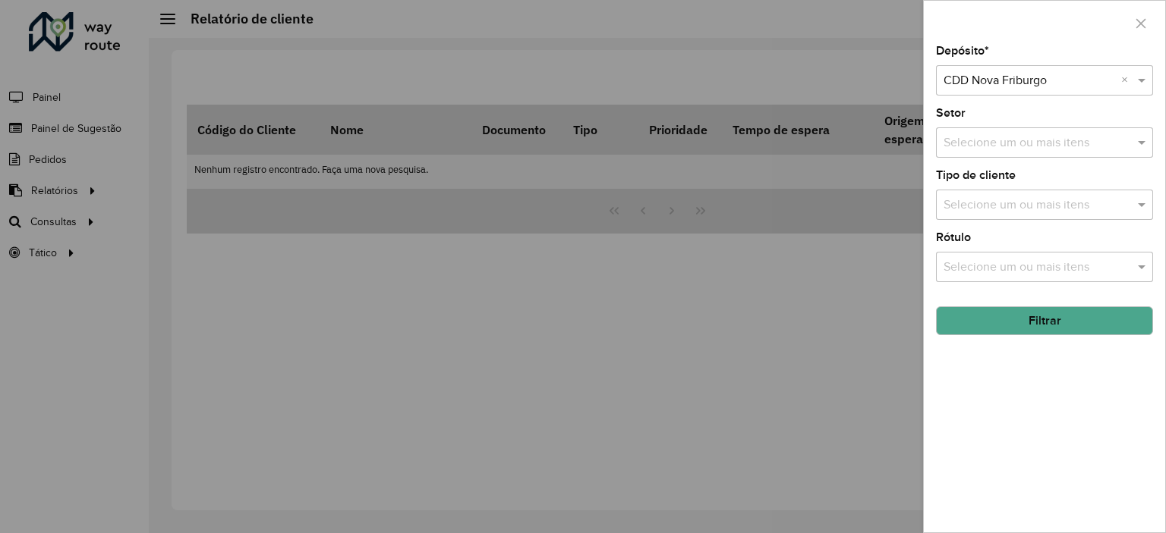
click at [987, 140] on input "text" at bounding box center [1037, 143] width 194 height 18
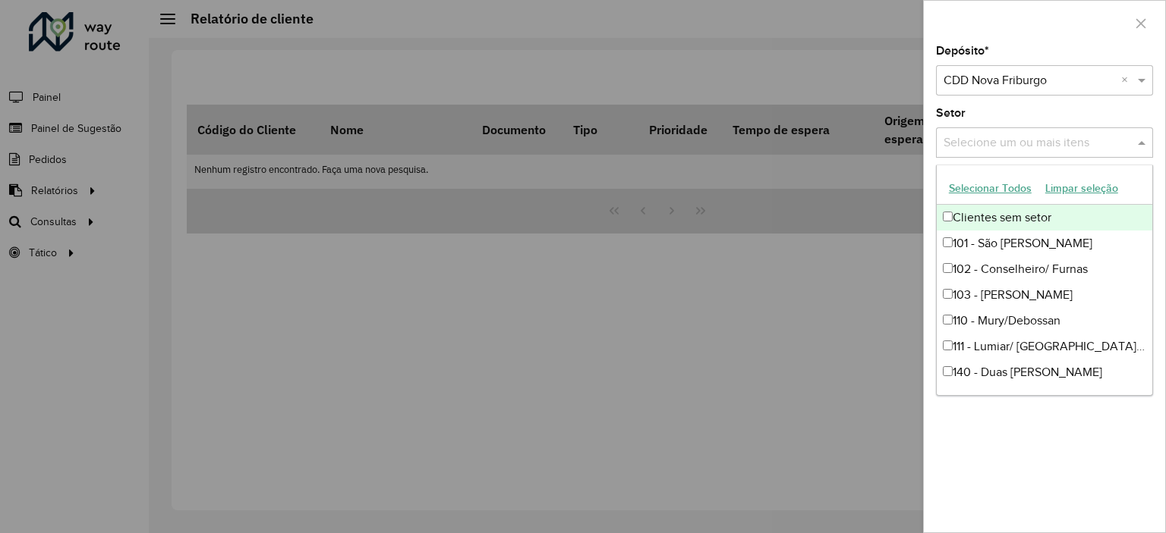
click at [986, 181] on button "Selecionar Todos" at bounding box center [990, 189] width 96 height 24
click at [977, 114] on div "Setor Selecione um ou mais itens 31 itens selecionados ×" at bounding box center [1044, 133] width 217 height 50
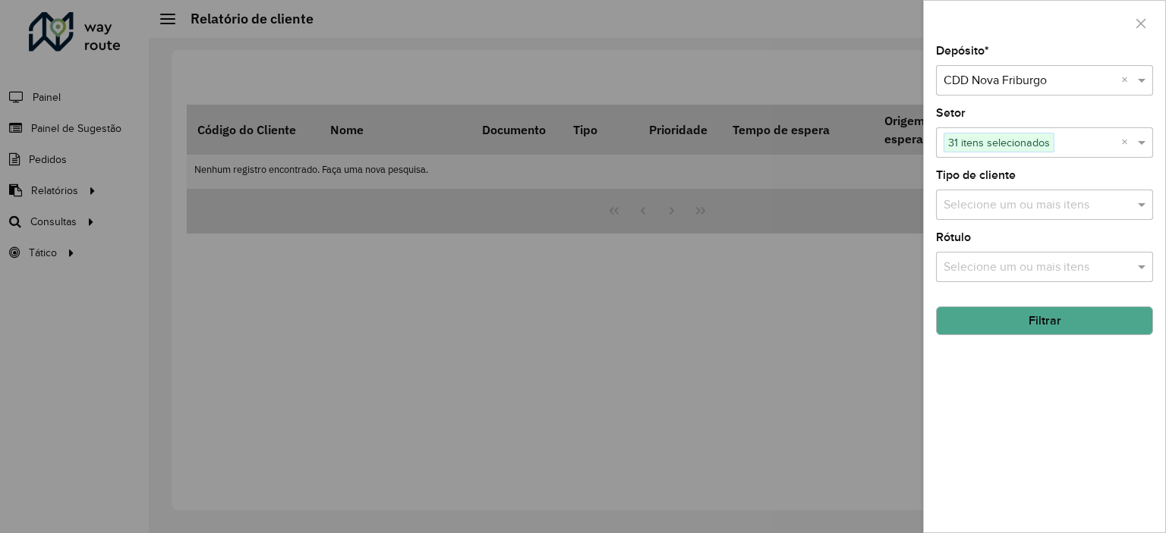
click at [1008, 326] on button "Filtrar" at bounding box center [1044, 321] width 217 height 29
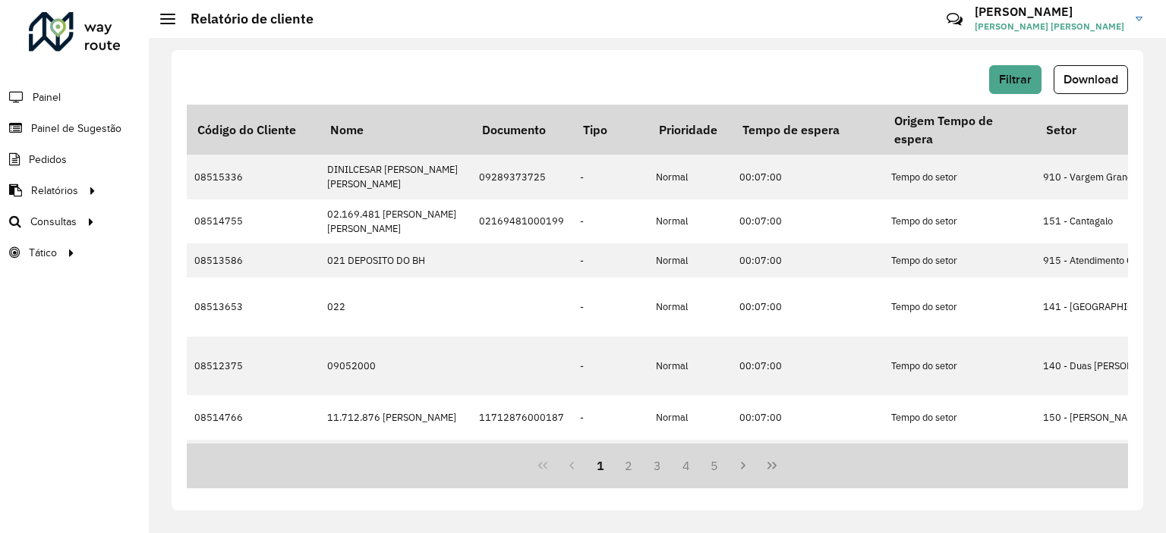
click at [806, 53] on div "Filtrar Download Código do Cliente Nome Documento Tipo Prioridade Tempo de espe…" at bounding box center [657, 280] width 971 height 461
click at [1031, 82] on button "Filtrar" at bounding box center [1015, 79] width 52 height 29
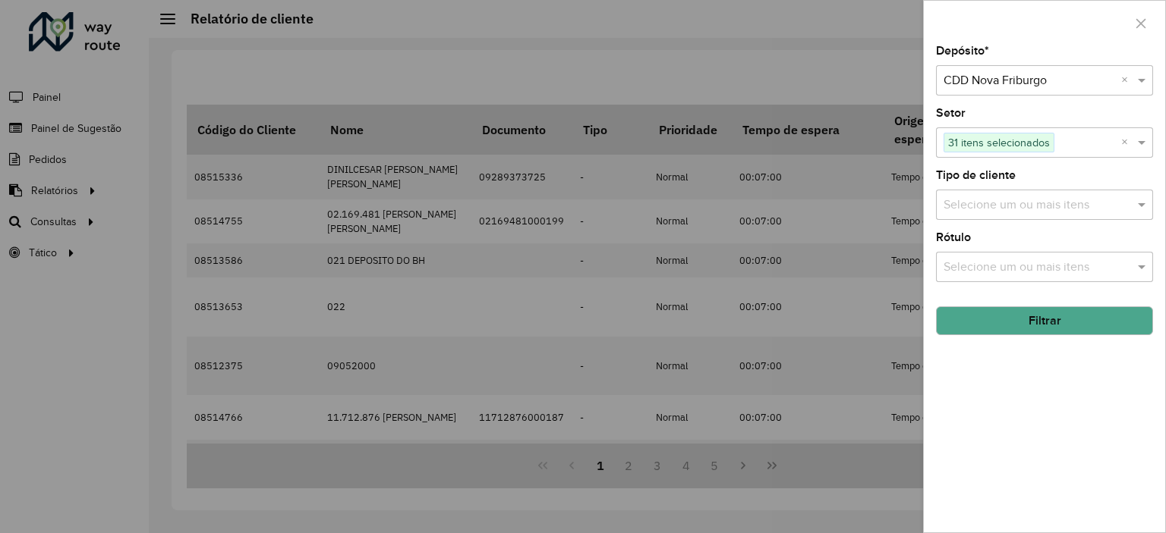
click at [858, 71] on div at bounding box center [583, 266] width 1166 height 533
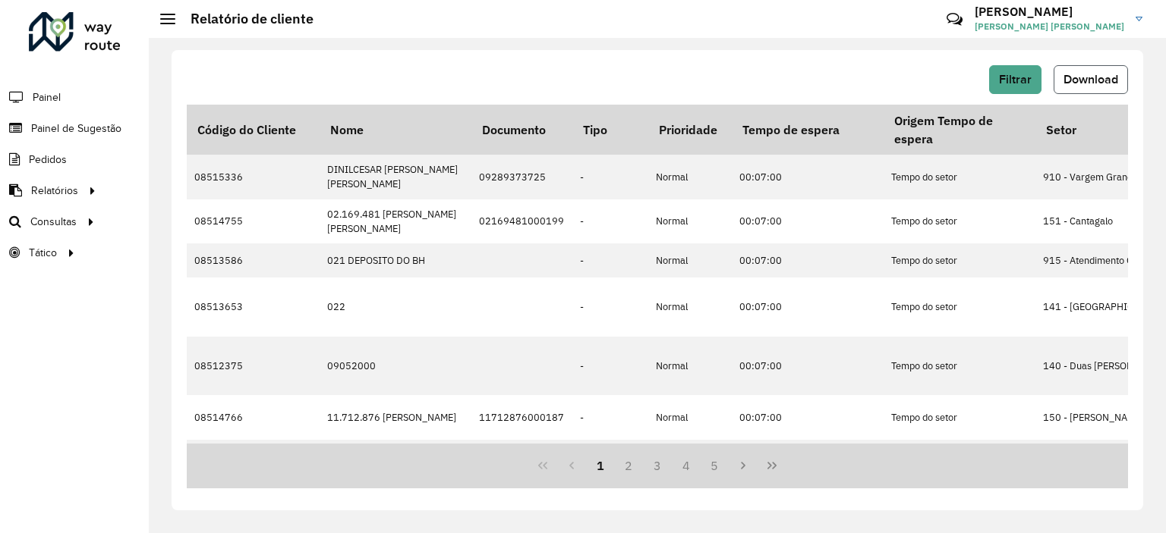
click at [1067, 86] on span "Download" at bounding box center [1090, 79] width 55 height 13
click at [1028, 77] on span "Filtrar" at bounding box center [1015, 79] width 33 height 13
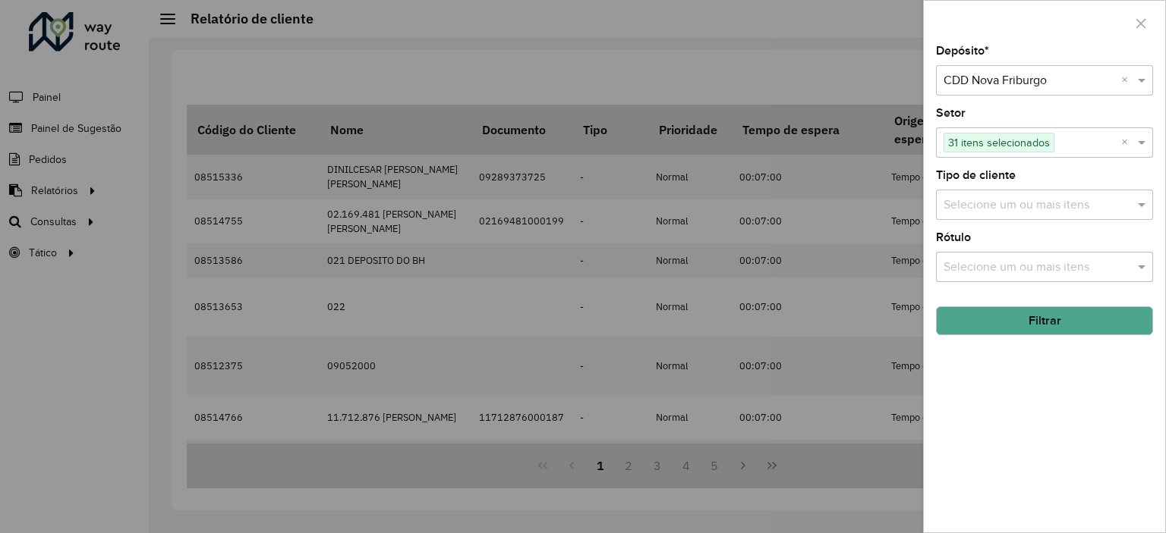
click at [1041, 77] on input "text" at bounding box center [1029, 81] width 172 height 18
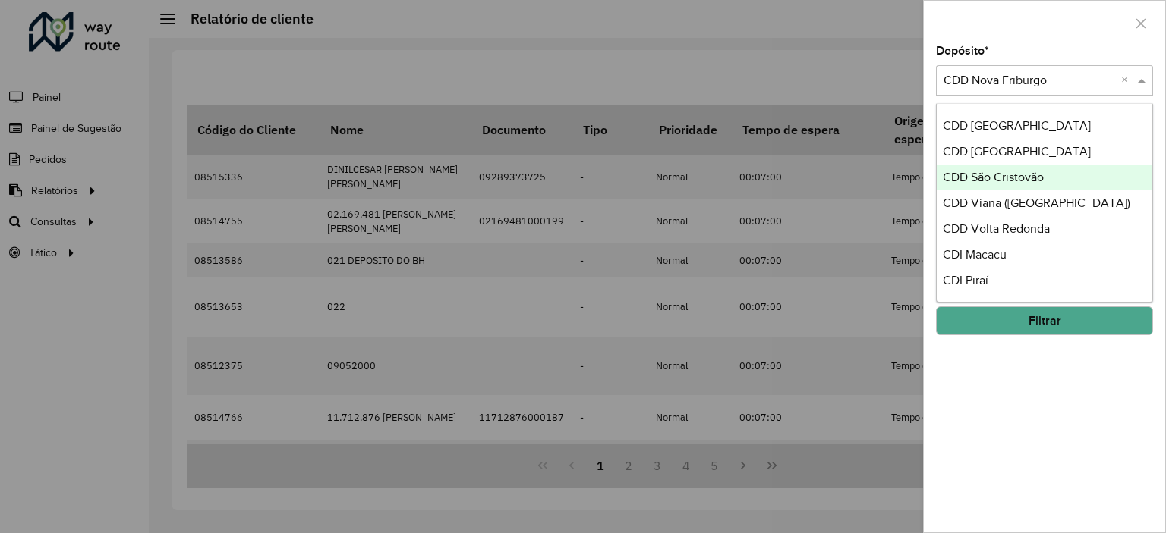
scroll to position [195, 0]
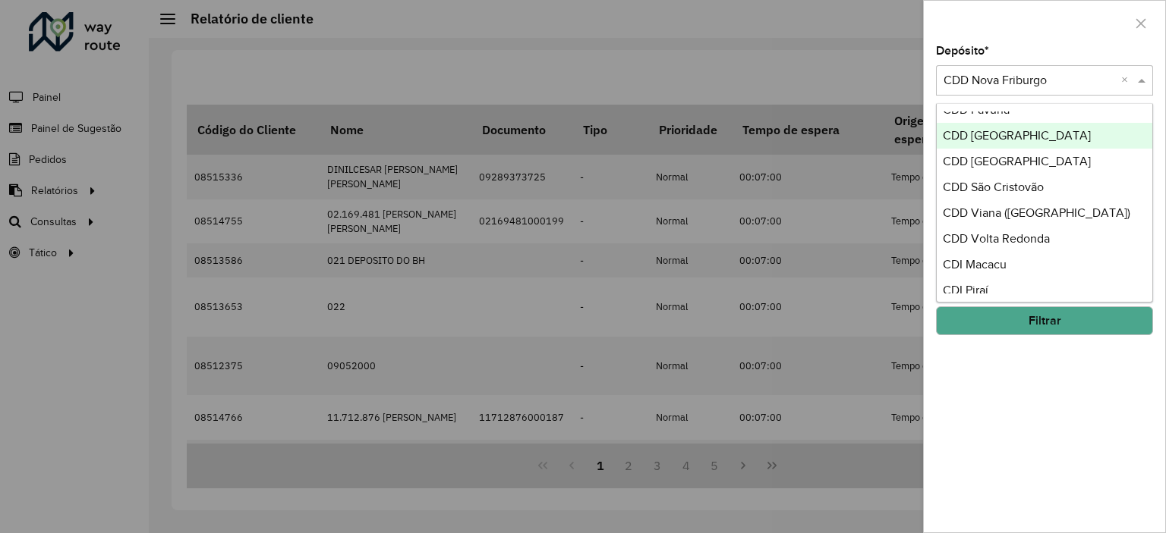
click at [973, 141] on span "CDD [GEOGRAPHIC_DATA]" at bounding box center [1017, 135] width 148 height 13
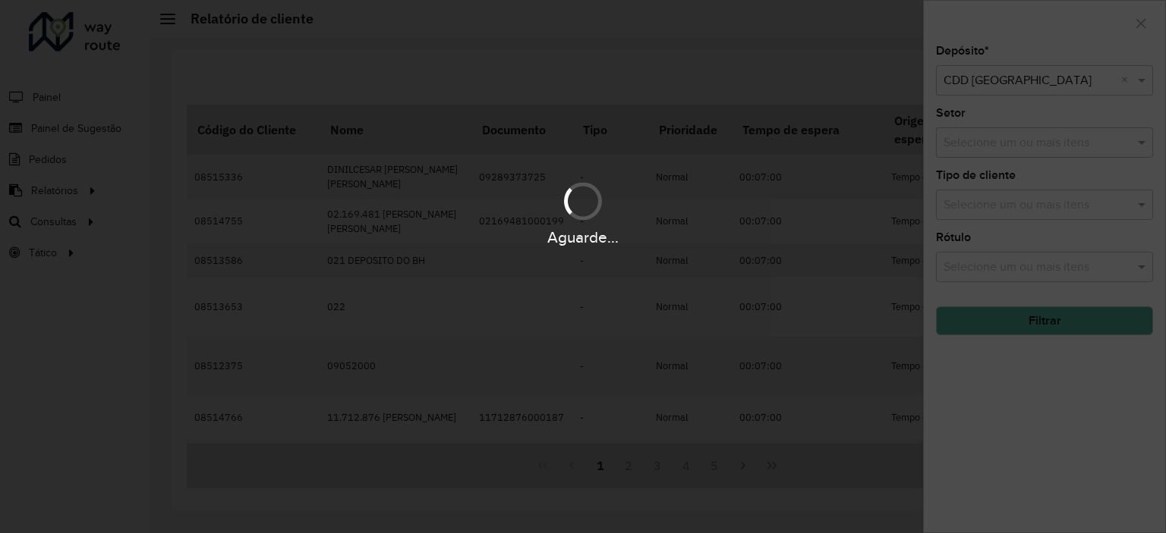
click at [972, 141] on hb-app "Aguarde... Pop-up bloqueado! Seu navegador bloqueou automáticamente a abertura …" at bounding box center [583, 266] width 1166 height 533
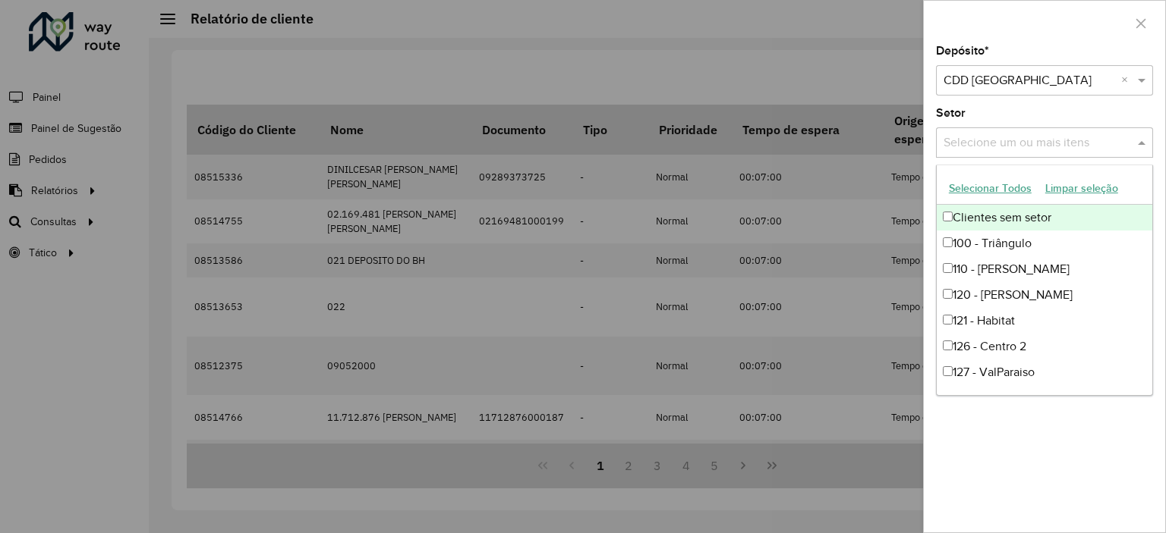
click at [972, 141] on input "text" at bounding box center [1037, 143] width 194 height 18
click at [977, 190] on button "Selecionar Todos" at bounding box center [990, 189] width 96 height 24
click at [988, 109] on div "Setor Selecione um ou mais itens 35 itens selecionados ×" at bounding box center [1044, 133] width 217 height 50
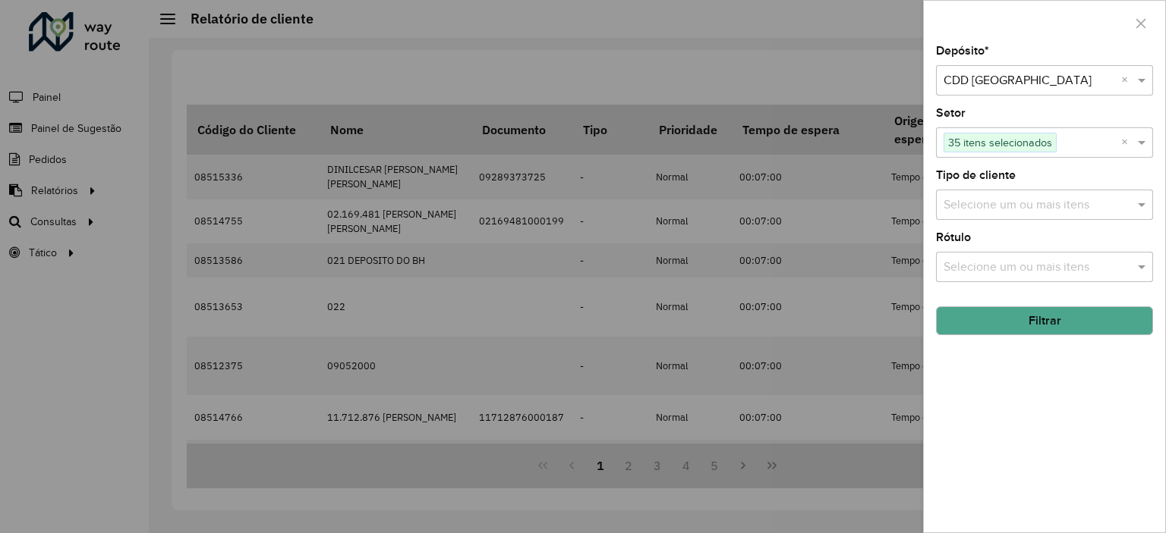
click at [1009, 327] on button "Filtrar" at bounding box center [1044, 321] width 217 height 29
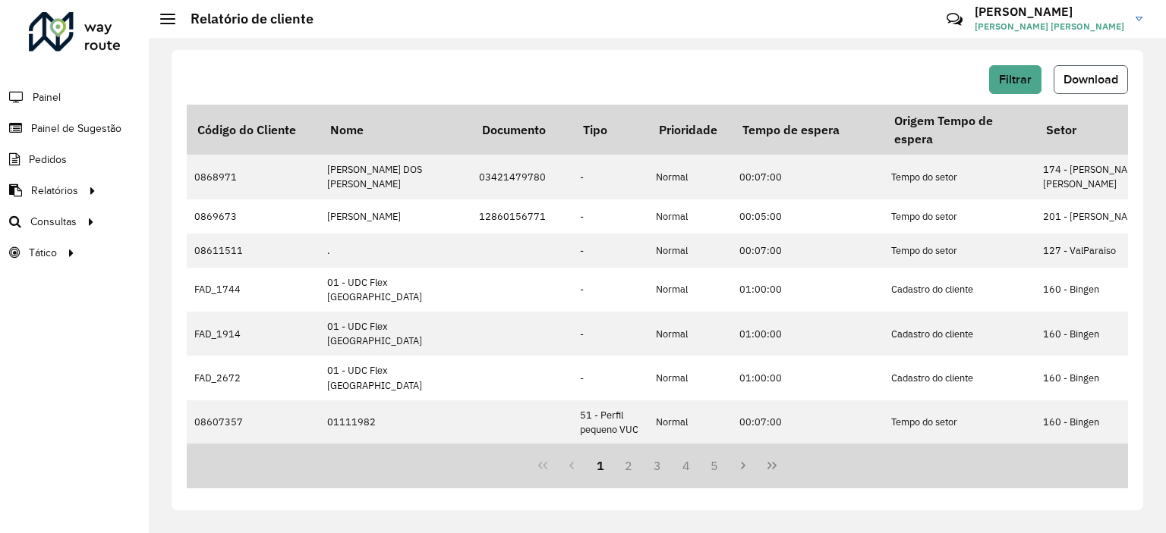
click at [1081, 81] on span "Download" at bounding box center [1090, 79] width 55 height 13
click at [1024, 80] on span "Filtrar" at bounding box center [1015, 79] width 33 height 13
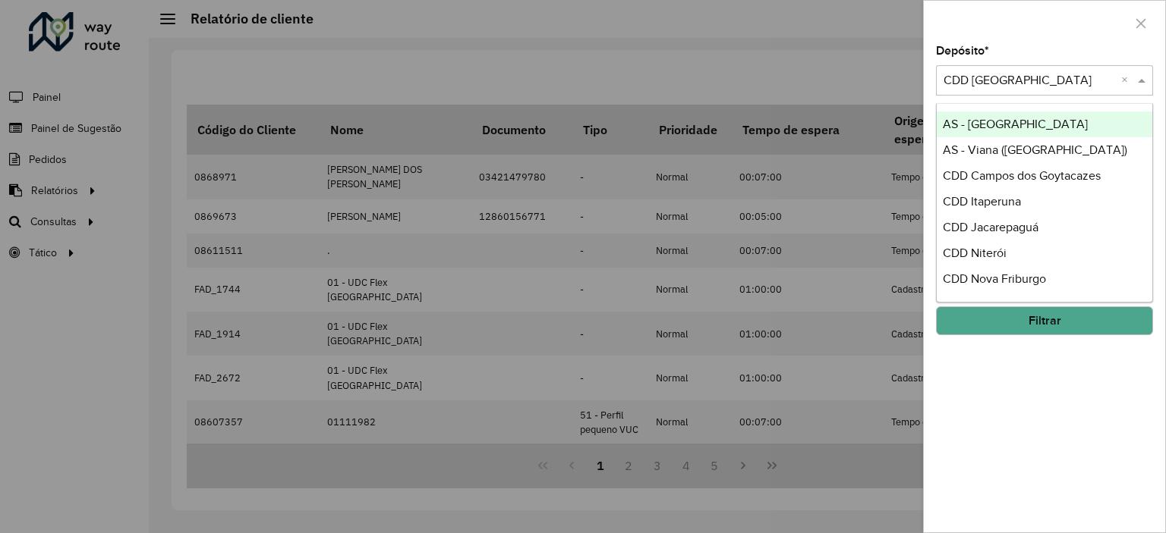
click at [1050, 72] on input "text" at bounding box center [1029, 81] width 172 height 18
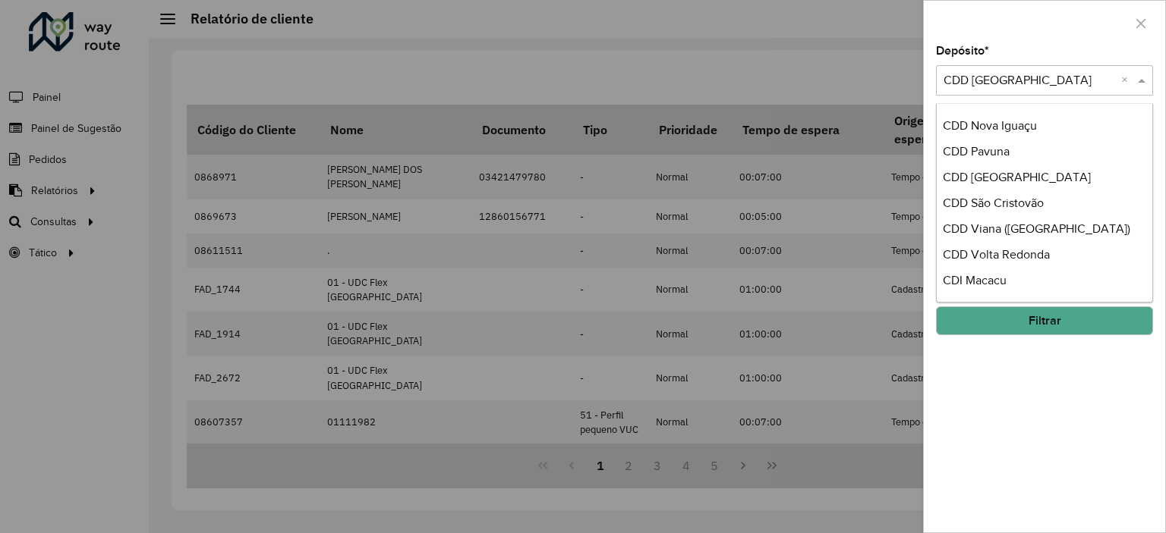
scroll to position [205, 0]
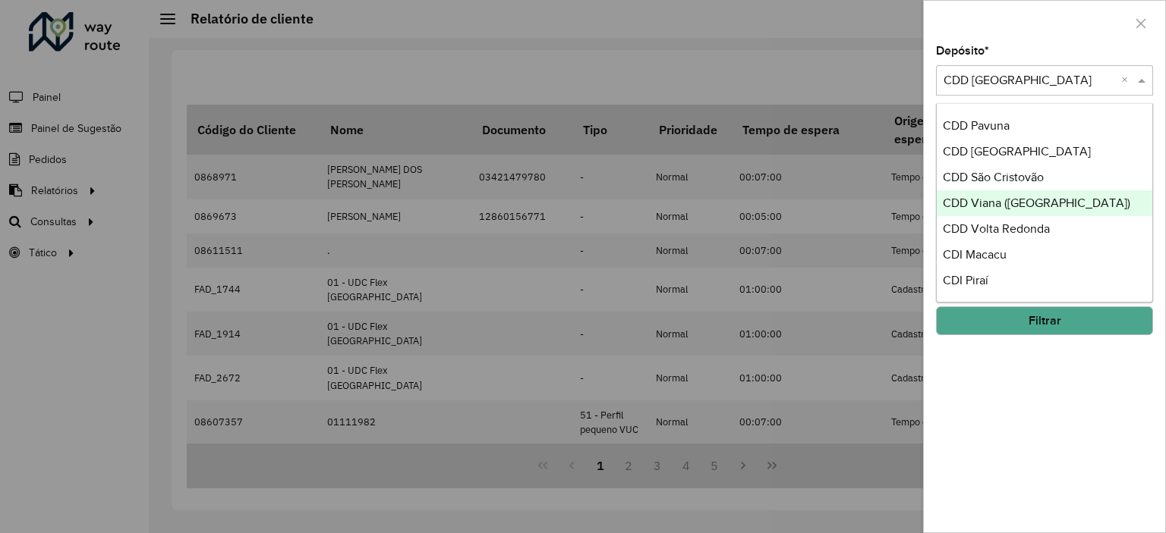
click at [999, 201] on span "CDD Viana ([GEOGRAPHIC_DATA])" at bounding box center [1036, 203] width 187 height 13
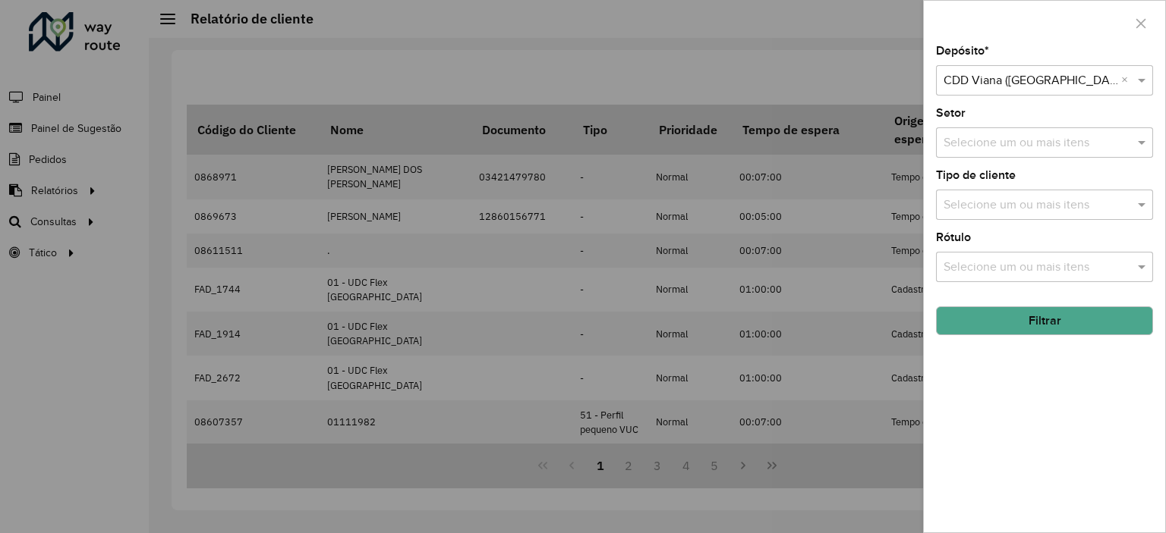
click at [991, 143] on input "text" at bounding box center [1037, 143] width 194 height 18
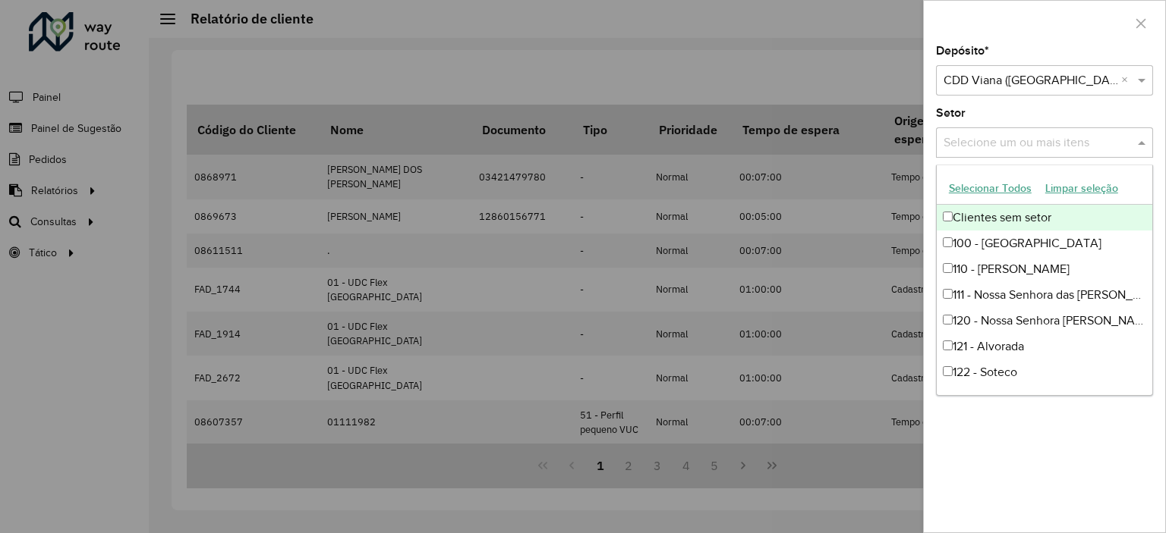
click at [981, 196] on button "Selecionar Todos" at bounding box center [990, 189] width 96 height 24
click at [987, 115] on div "Setor Selecione um ou mais itens 65 itens selecionados ×" at bounding box center [1044, 133] width 217 height 50
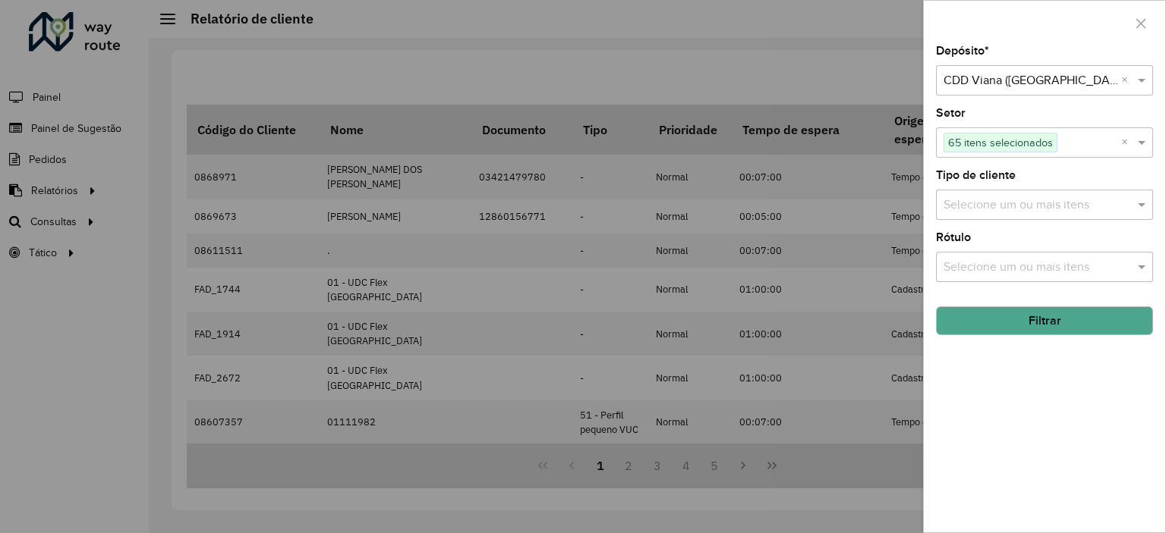
click at [1015, 310] on button "Filtrar" at bounding box center [1044, 321] width 217 height 29
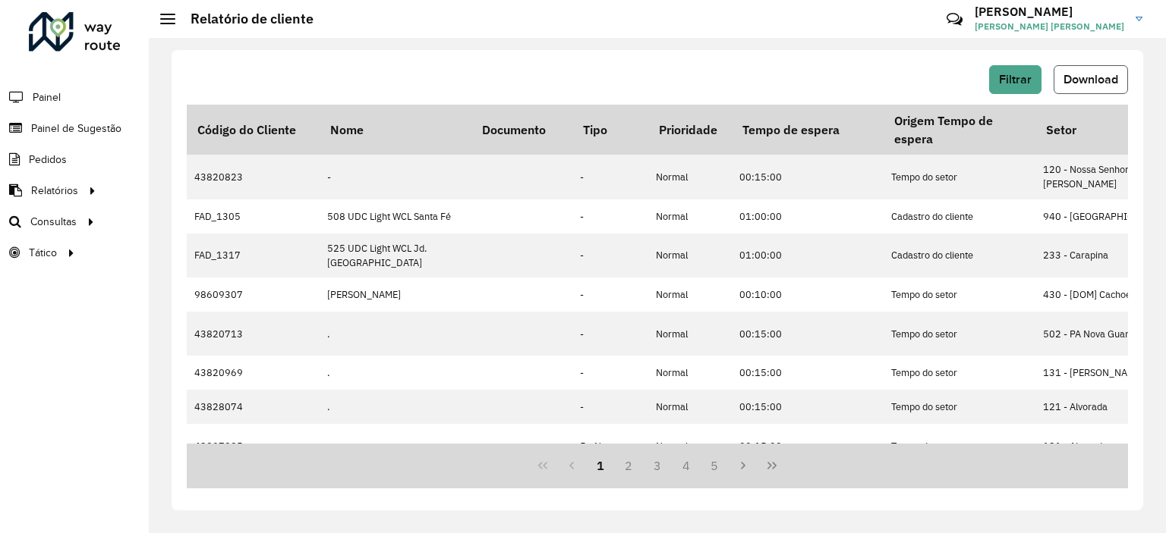
click at [1083, 81] on span "Download" at bounding box center [1090, 79] width 55 height 13
drag, startPoint x: 782, startPoint y: 74, endPoint x: 811, endPoint y: 71, distance: 28.9
click at [782, 74] on div "Filtrar Download" at bounding box center [657, 79] width 941 height 29
click at [1018, 77] on span "Filtrar" at bounding box center [1015, 79] width 33 height 13
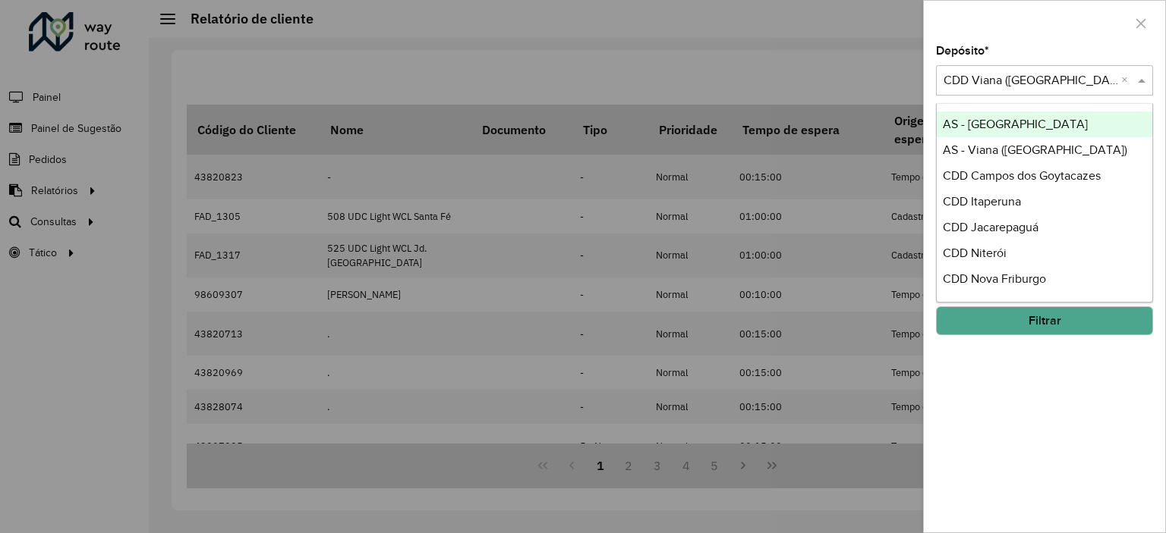
click at [1028, 73] on input "text" at bounding box center [1029, 81] width 172 height 18
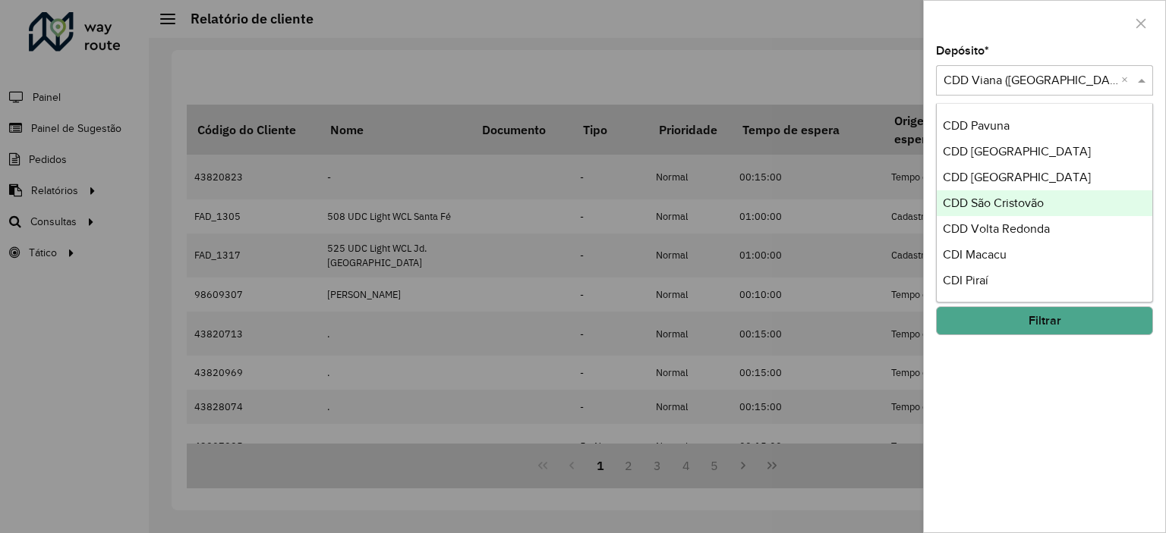
click at [1006, 205] on span "CDD São Cristovão" at bounding box center [993, 203] width 101 height 13
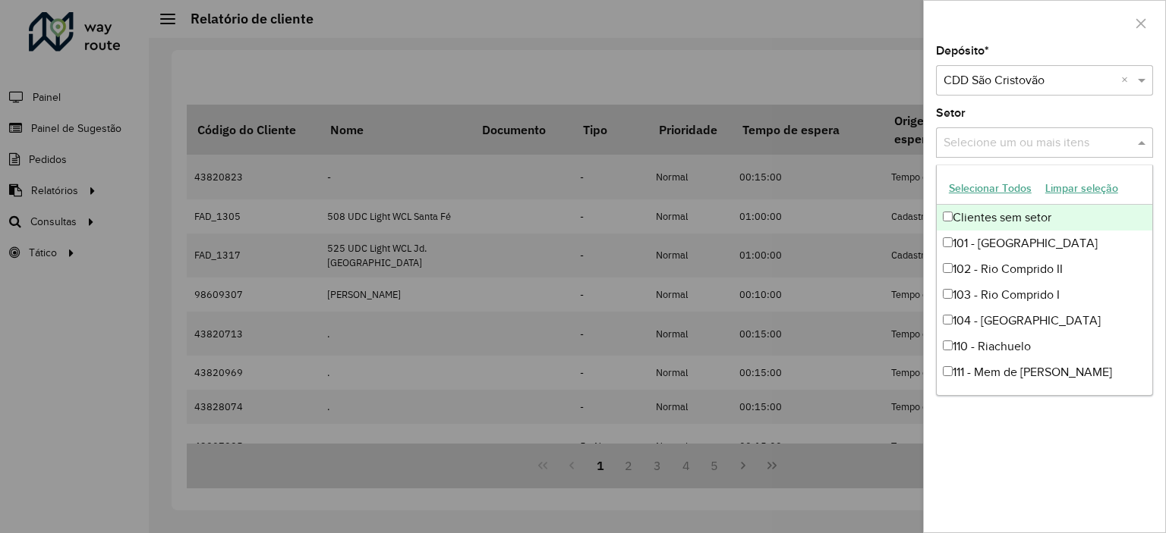
click at [1001, 138] on input "text" at bounding box center [1037, 143] width 194 height 18
click at [966, 189] on button "Selecionar Todos" at bounding box center [990, 189] width 96 height 24
click at [993, 121] on div "Setor Selecione um ou mais itens 76 itens selecionados ×" at bounding box center [1044, 133] width 217 height 50
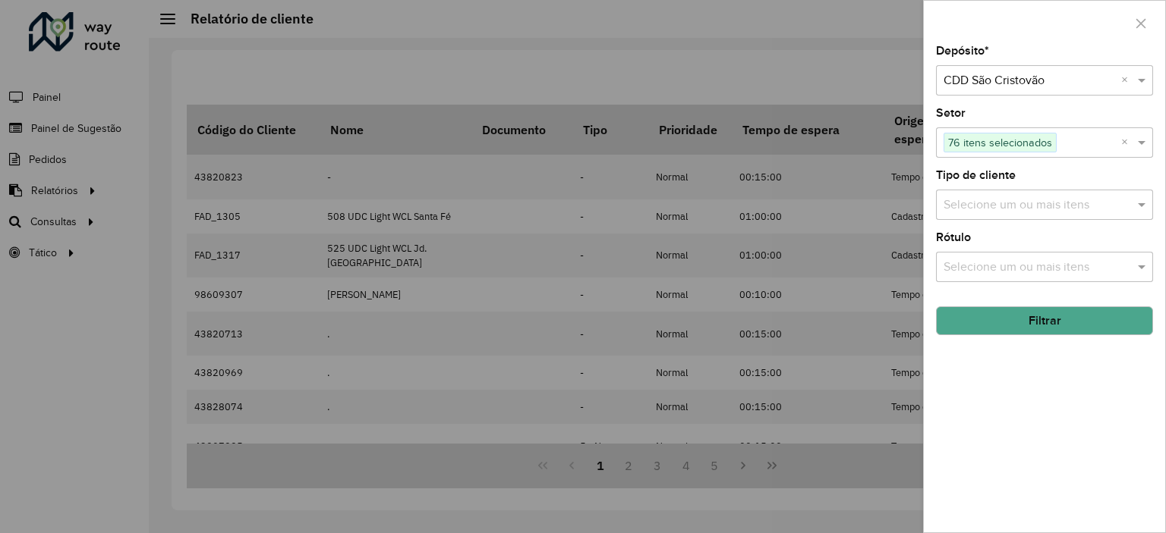
click at [1002, 319] on button "Filtrar" at bounding box center [1044, 321] width 217 height 29
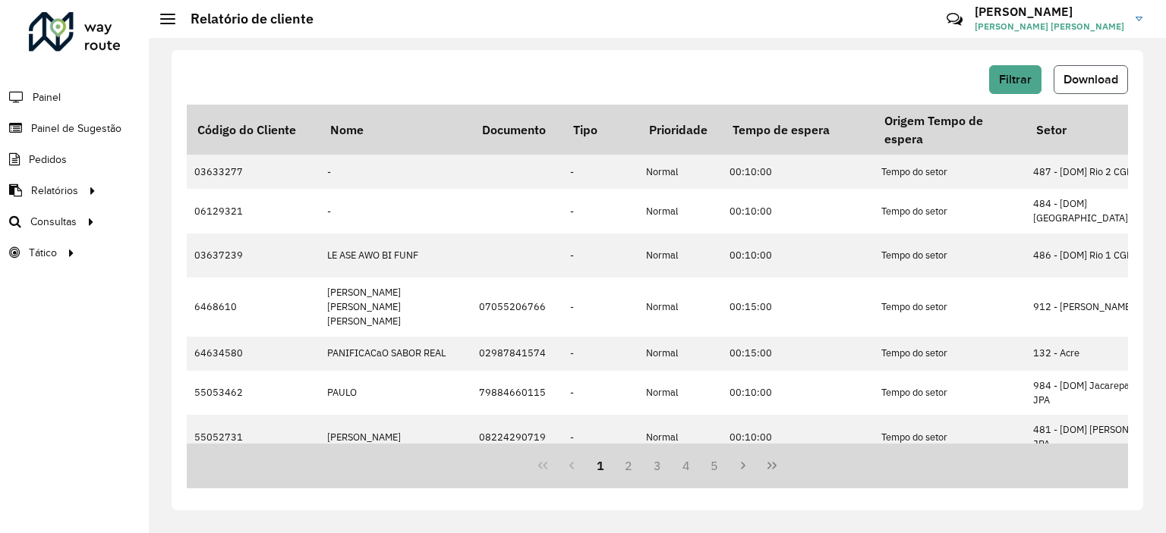
click at [1082, 79] on span "Download" at bounding box center [1090, 79] width 55 height 13
click at [805, 54] on div "Filtrar Download Código do Cliente Nome Documento Tipo Prioridade Tempo de espe…" at bounding box center [657, 280] width 971 height 461
click at [1018, 74] on span "Filtrar" at bounding box center [1015, 79] width 33 height 13
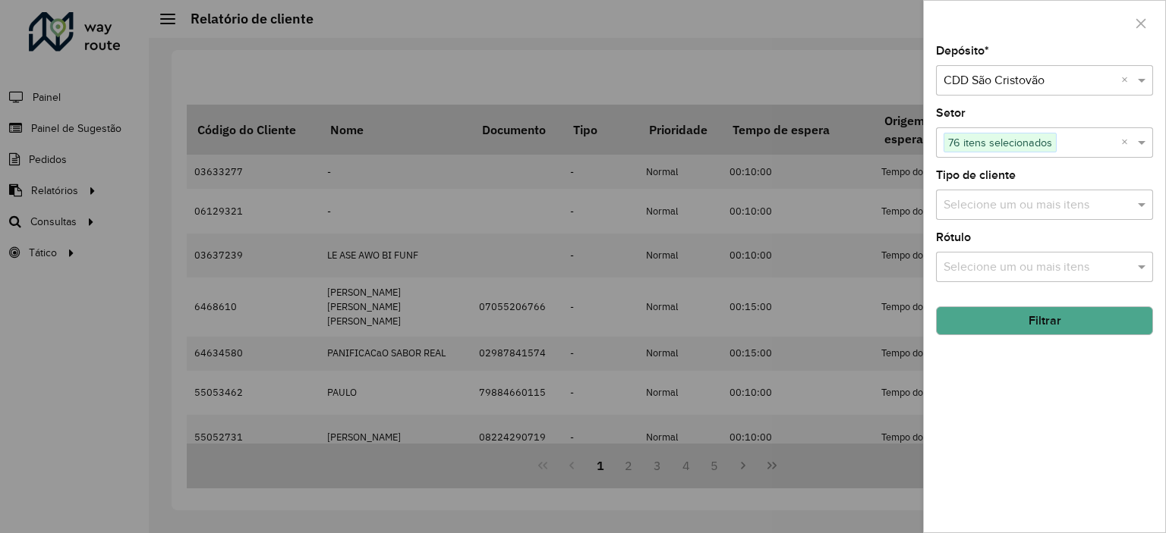
click at [1047, 74] on input "text" at bounding box center [1029, 81] width 172 height 18
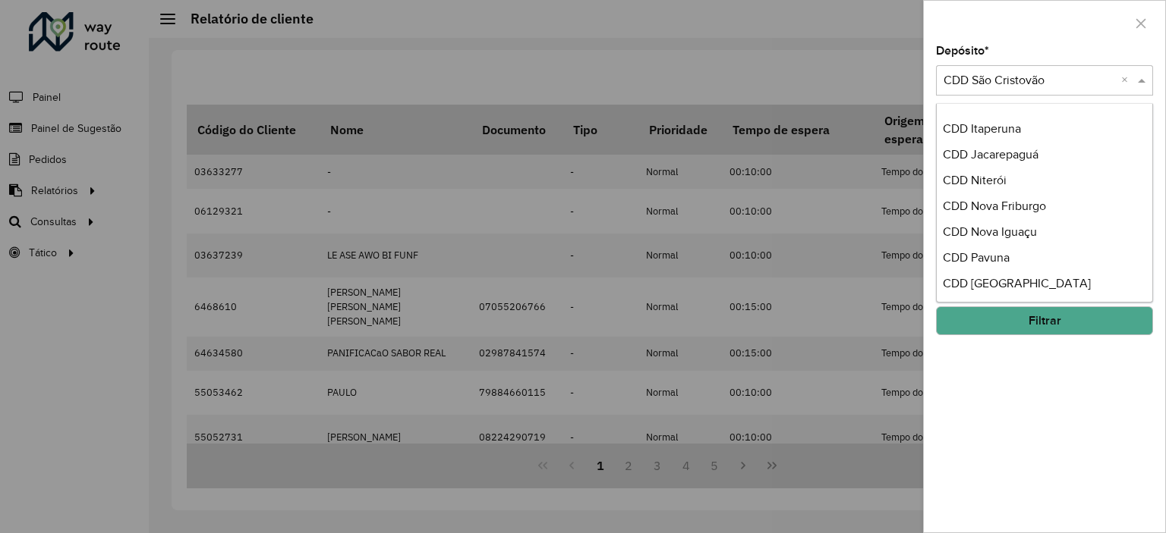
scroll to position [72, 0]
click at [960, 175] on span "CDD Niterói" at bounding box center [975, 181] width 64 height 13
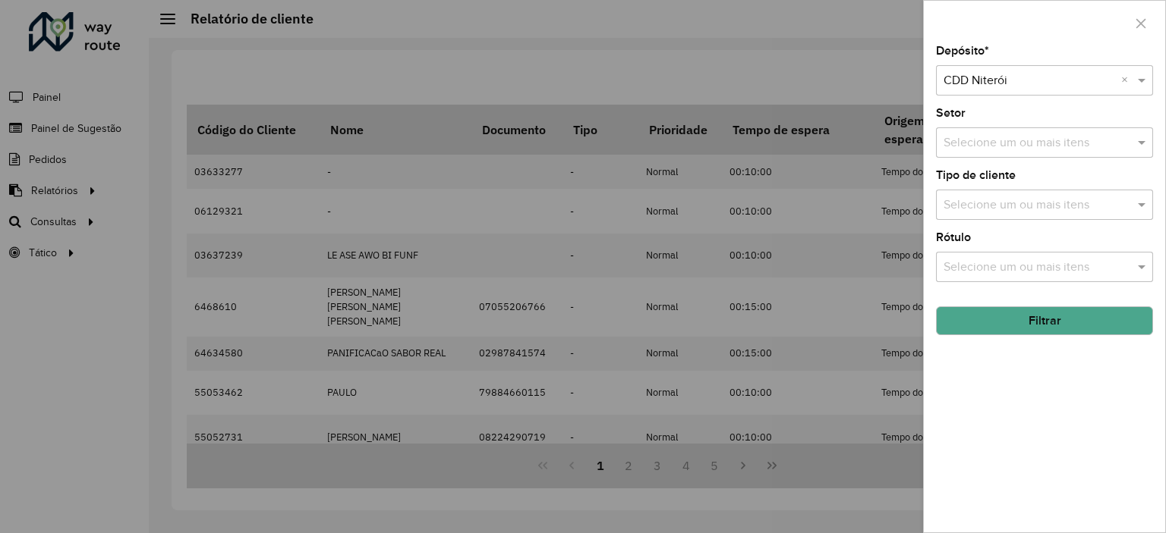
click at [991, 151] on div "Selecione um ou mais itens" at bounding box center [1044, 142] width 217 height 30
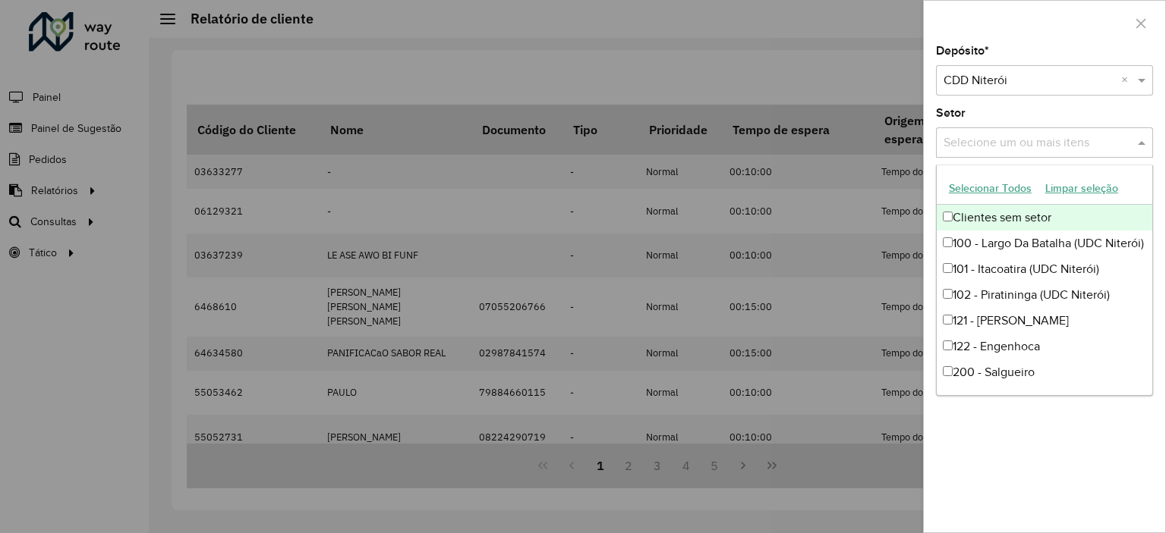
click at [968, 198] on button "Selecionar Todos" at bounding box center [990, 189] width 96 height 24
click at [993, 108] on div "Setor Selecione um ou mais itens 48 itens selecionados ×" at bounding box center [1044, 133] width 217 height 50
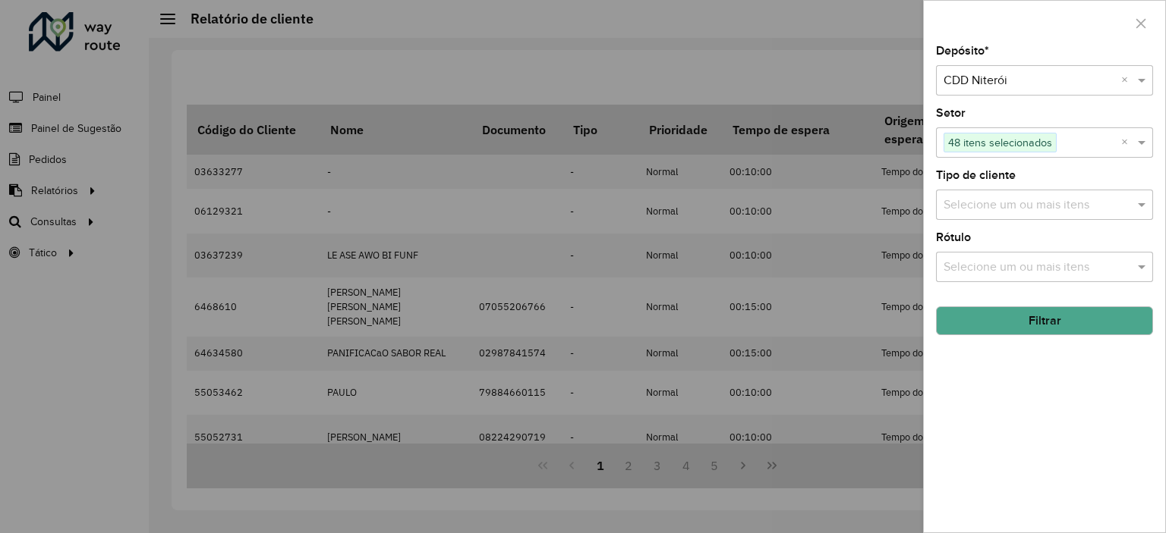
click at [1028, 315] on button "Filtrar" at bounding box center [1044, 321] width 217 height 29
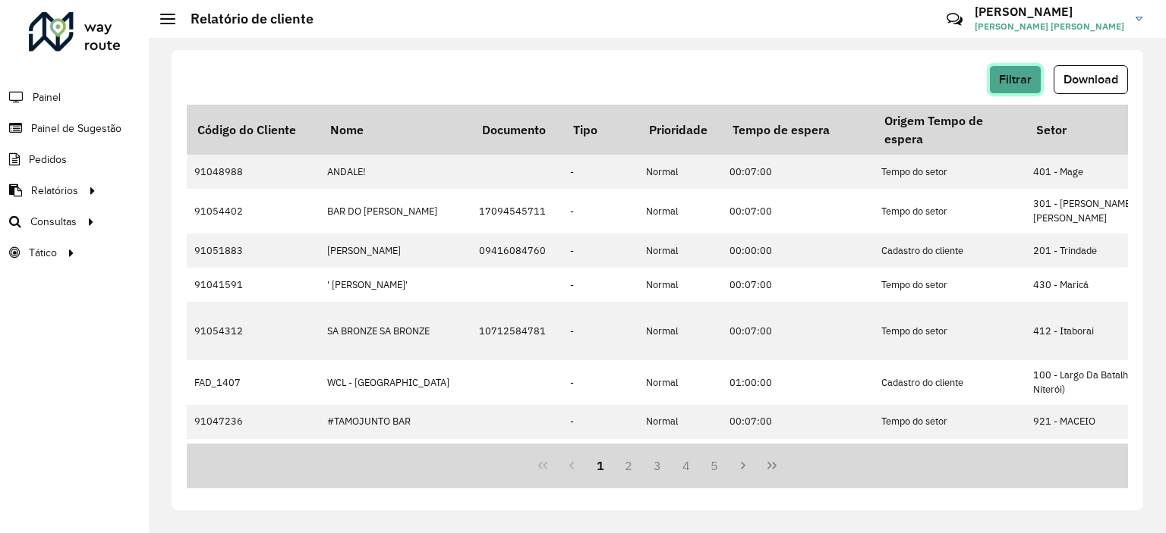
click at [1023, 86] on span "Filtrar" at bounding box center [1015, 79] width 33 height 13
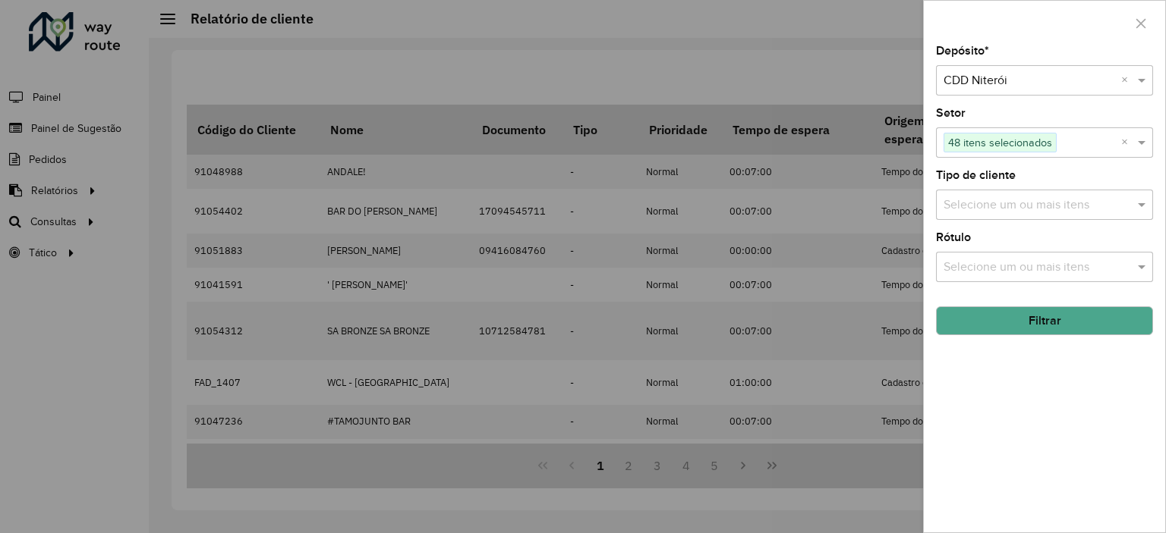
click at [891, 83] on div at bounding box center [583, 266] width 1166 height 533
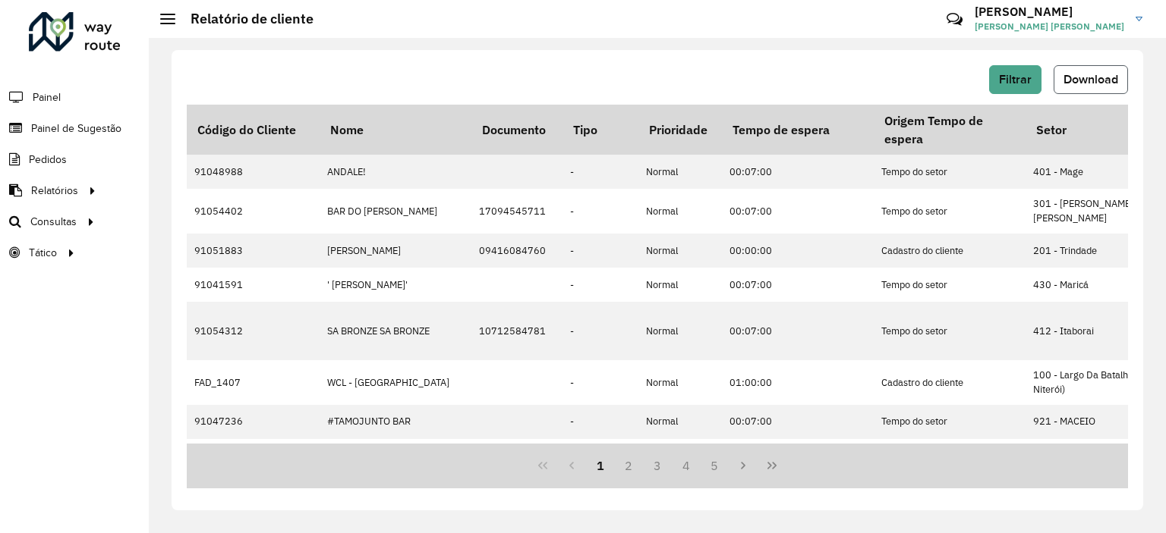
click at [1072, 78] on span "Download" at bounding box center [1090, 79] width 55 height 13
click at [999, 78] on button "Filtrar" at bounding box center [1015, 79] width 52 height 29
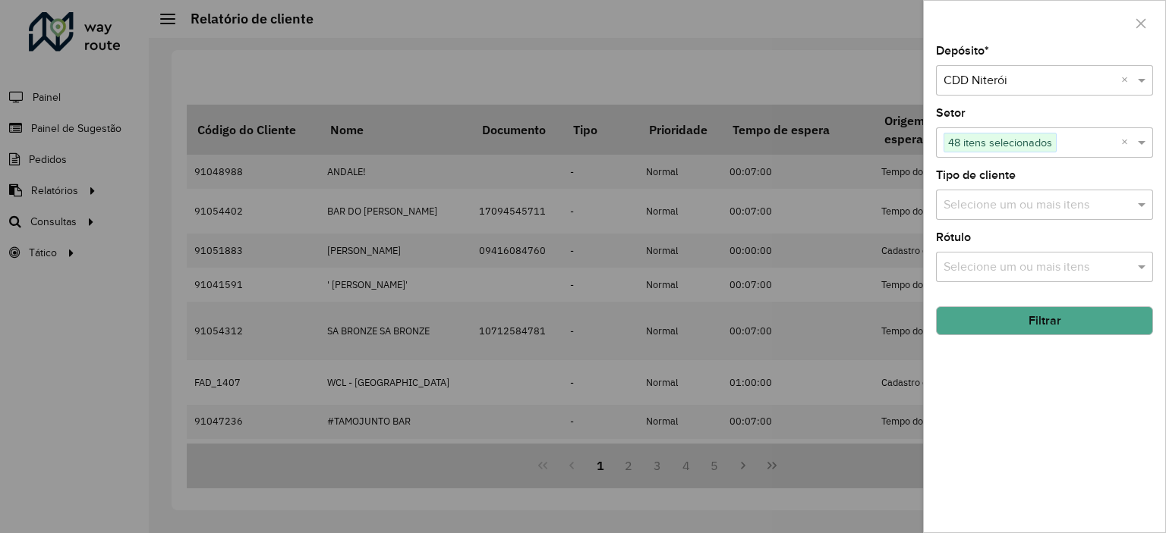
click at [997, 72] on input "text" at bounding box center [1029, 81] width 172 height 18
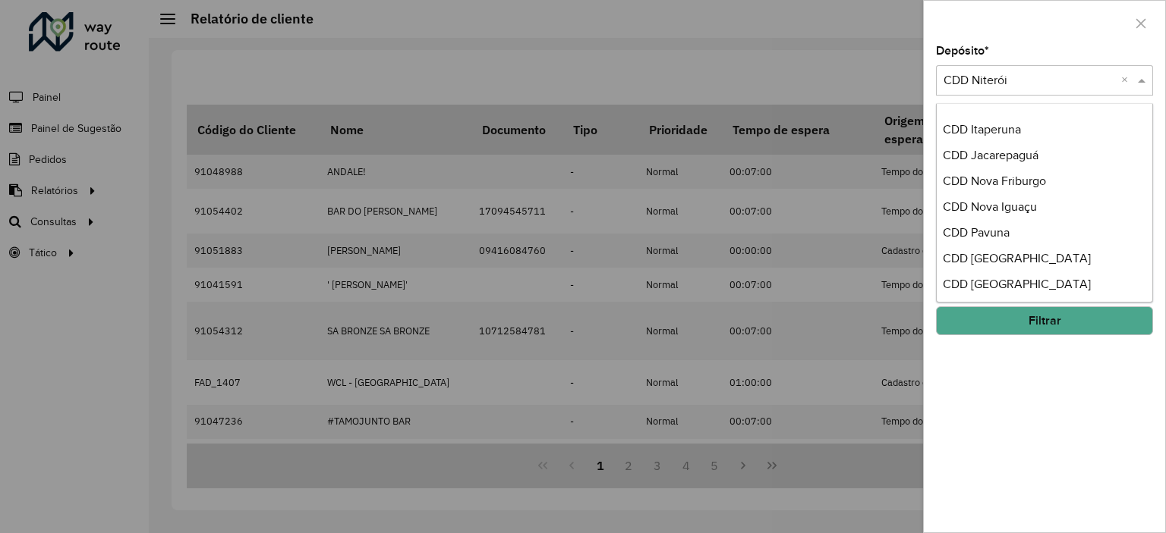
scroll to position [70, 0]
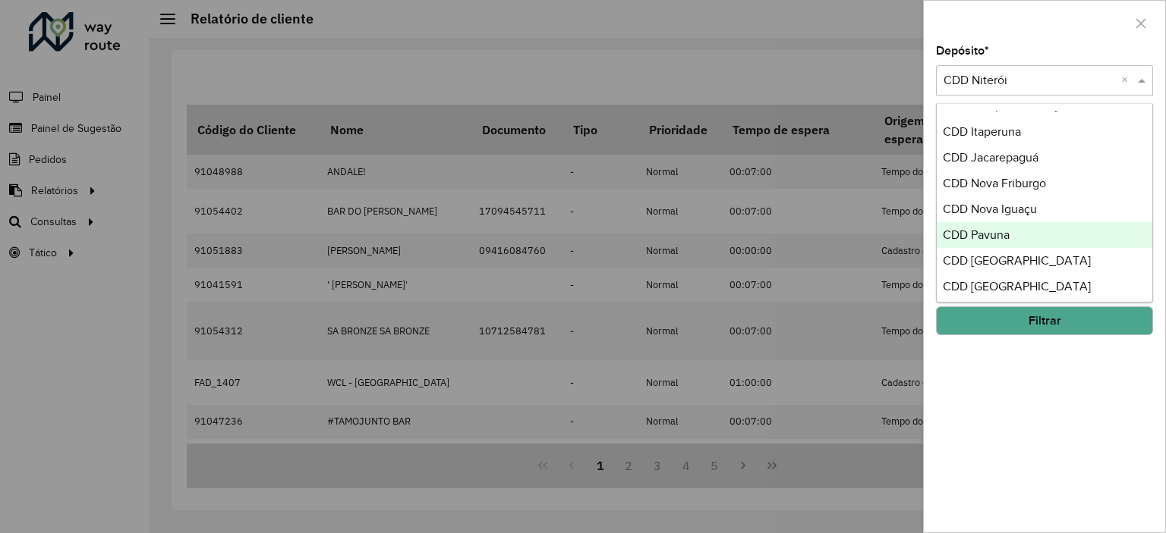
click at [1000, 233] on span "CDD Pavuna" at bounding box center [976, 234] width 67 height 13
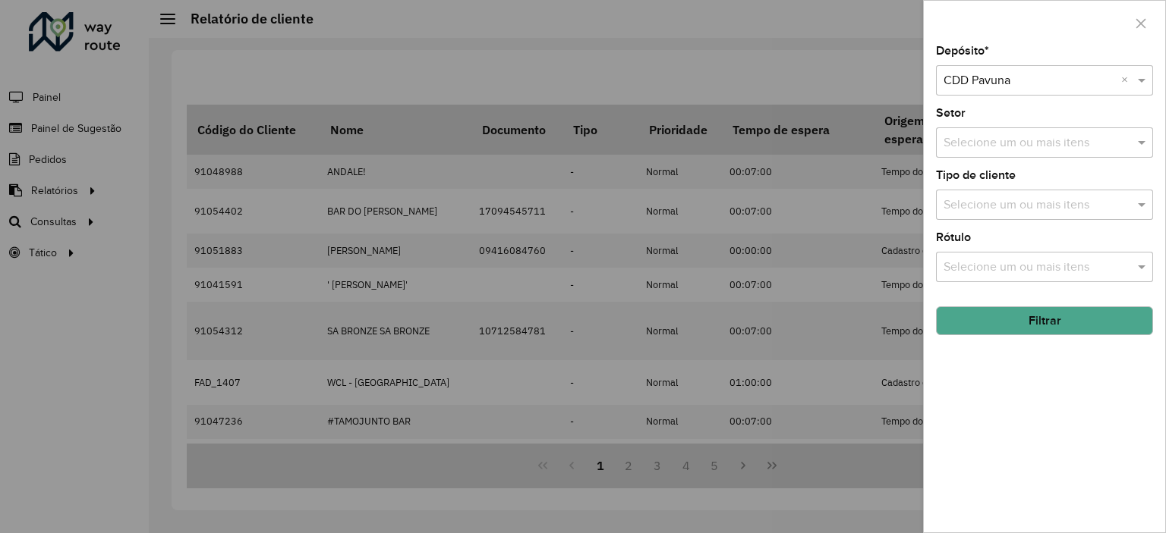
click at [1015, 140] on input "text" at bounding box center [1037, 143] width 194 height 18
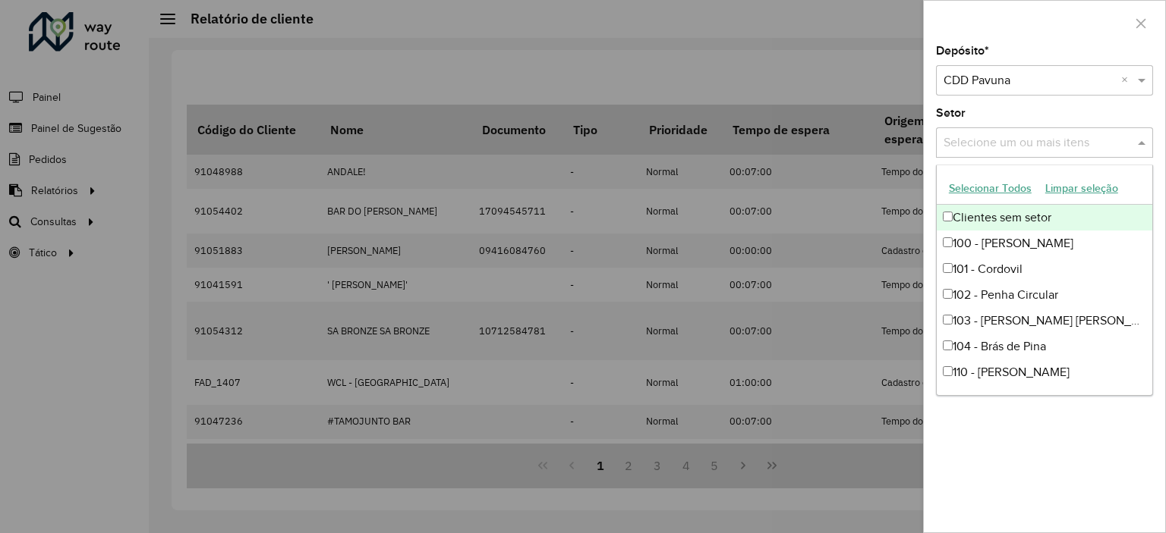
click at [969, 190] on button "Selecionar Todos" at bounding box center [990, 189] width 96 height 24
click at [993, 99] on div "Depósito * Selecione um depósito × CDD Pavuna × Setor Selecione um ou mais iten…" at bounding box center [1044, 289] width 241 height 487
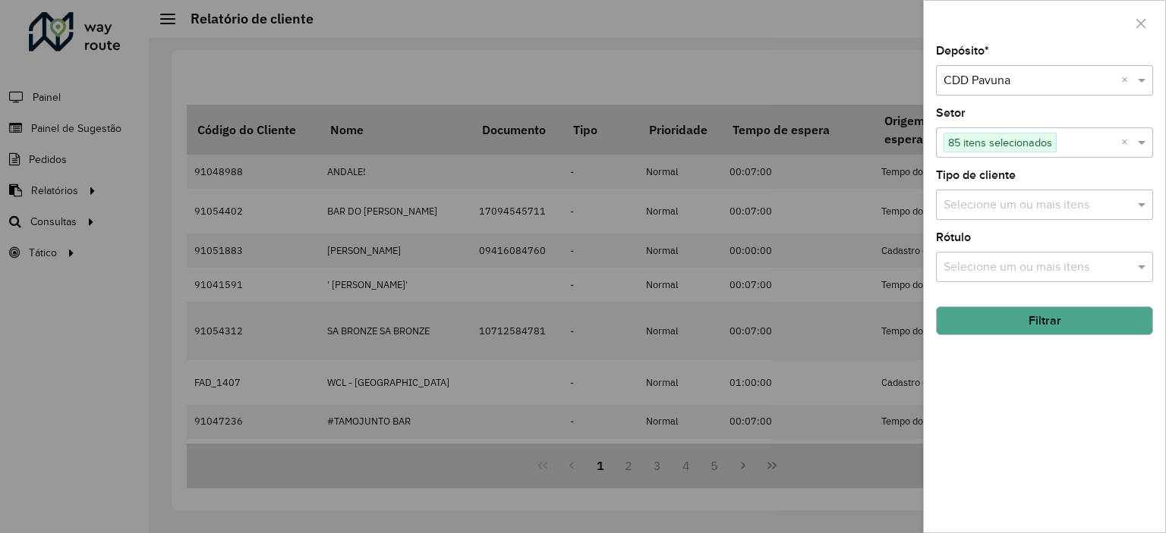
click at [1013, 317] on button "Filtrar" at bounding box center [1044, 321] width 217 height 29
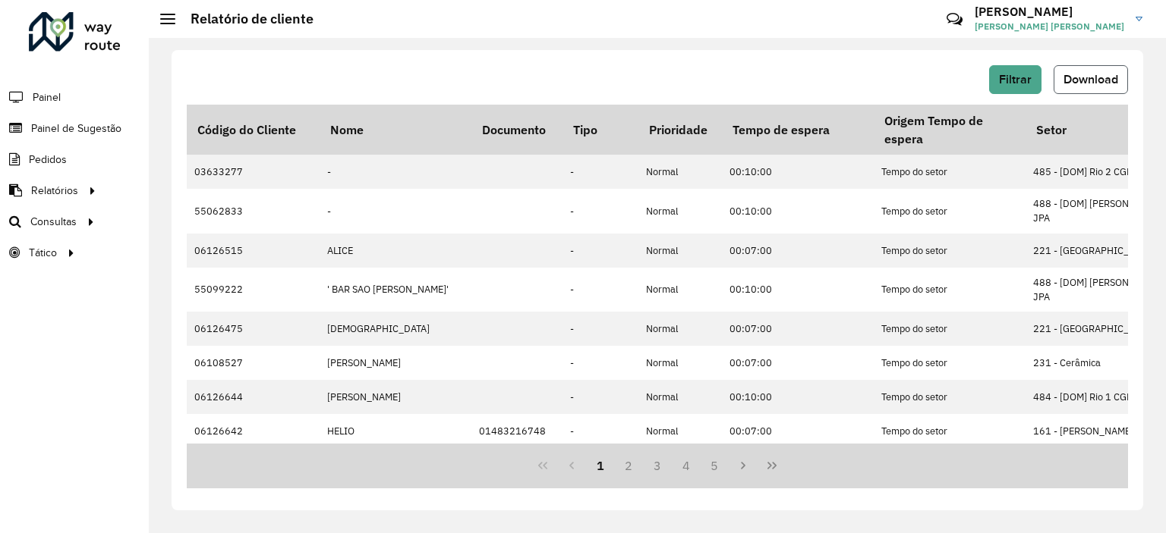
click at [1091, 77] on span "Download" at bounding box center [1090, 79] width 55 height 13
